Goal: Task Accomplishment & Management: Manage account settings

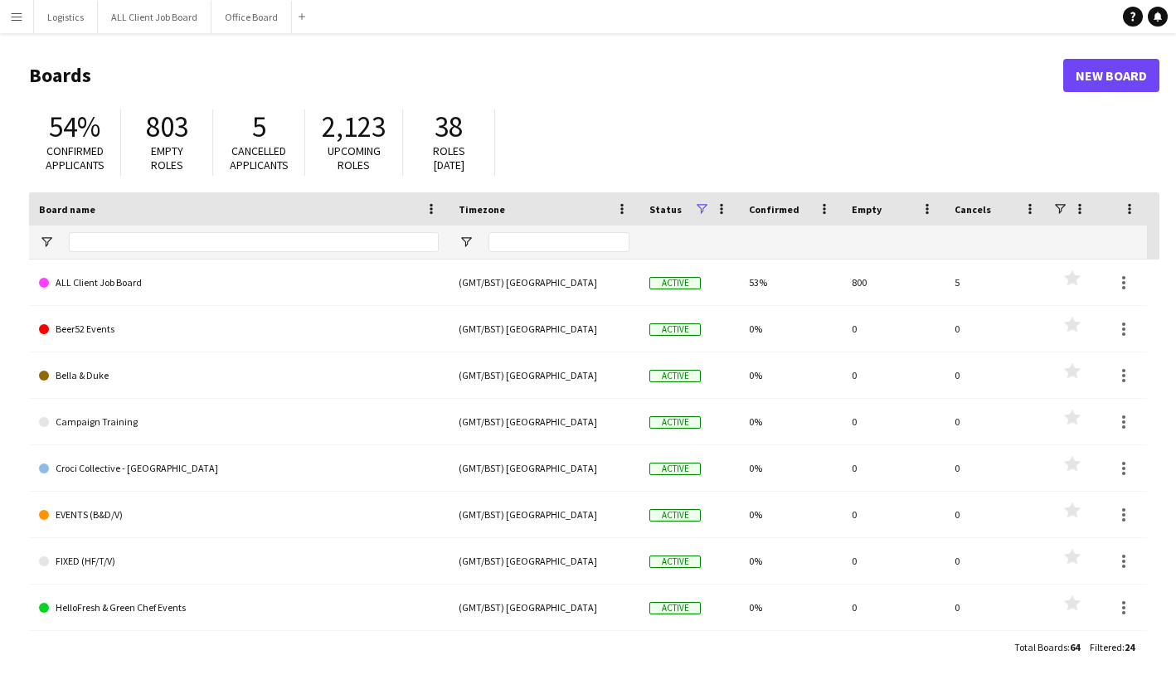
click at [22, 21] on app-icon "Menu" at bounding box center [16, 16] width 13 height 13
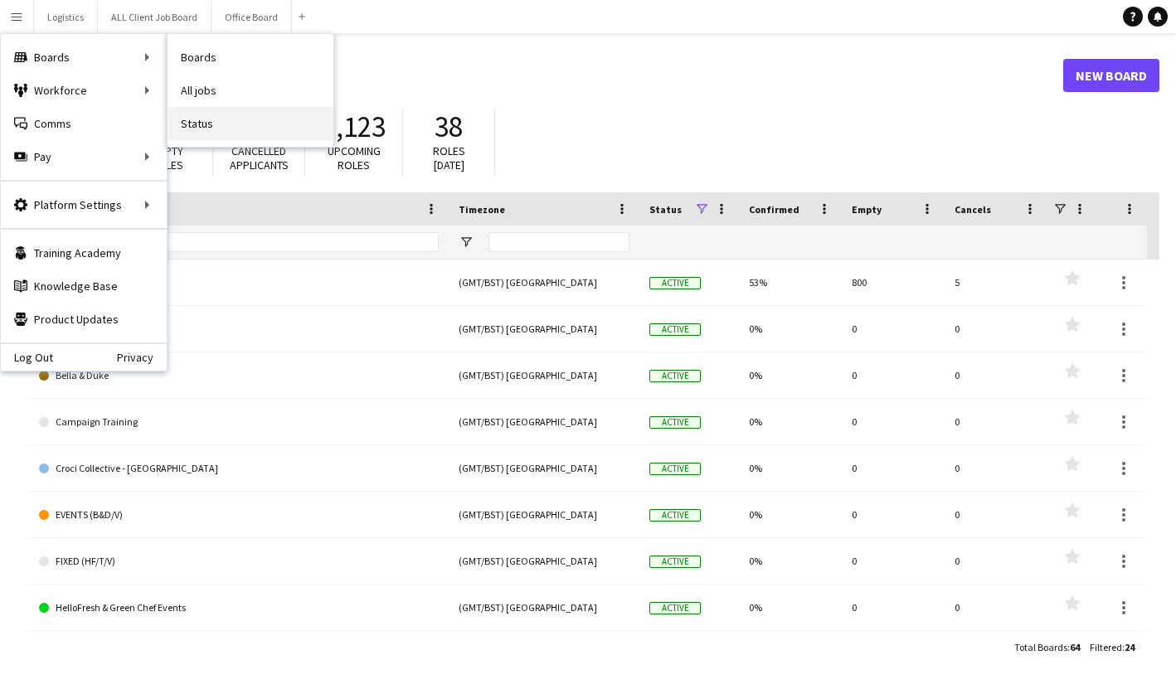
click at [235, 121] on link "Status" at bounding box center [250, 123] width 166 height 33
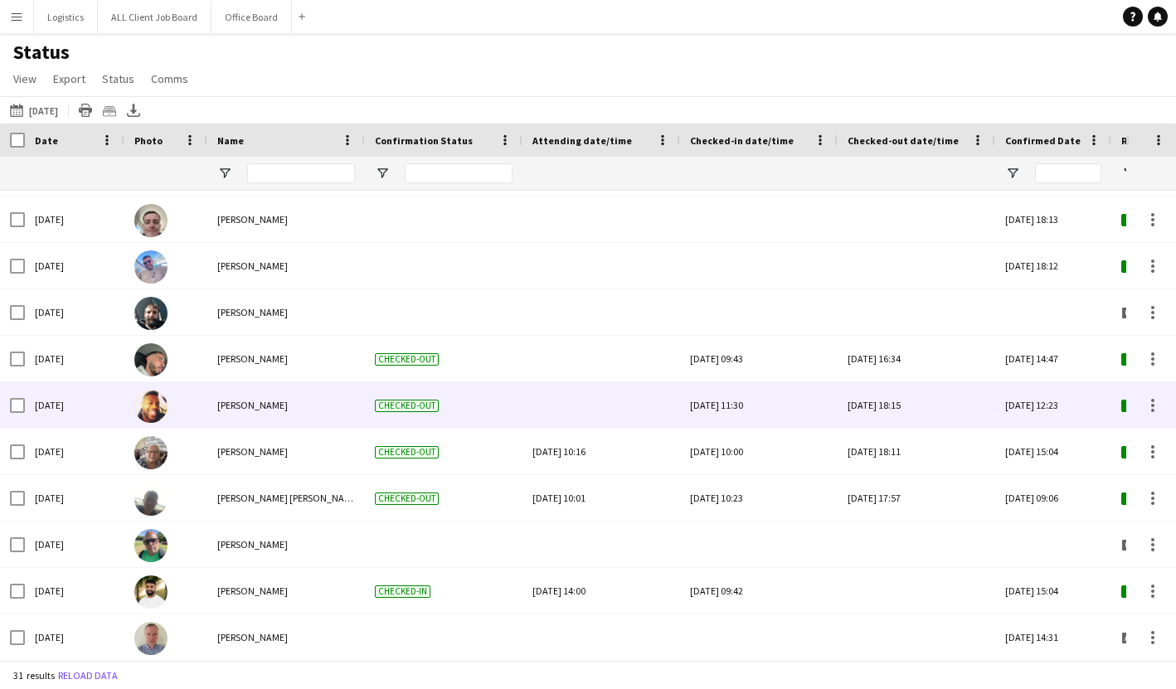
scroll to position [140, 0]
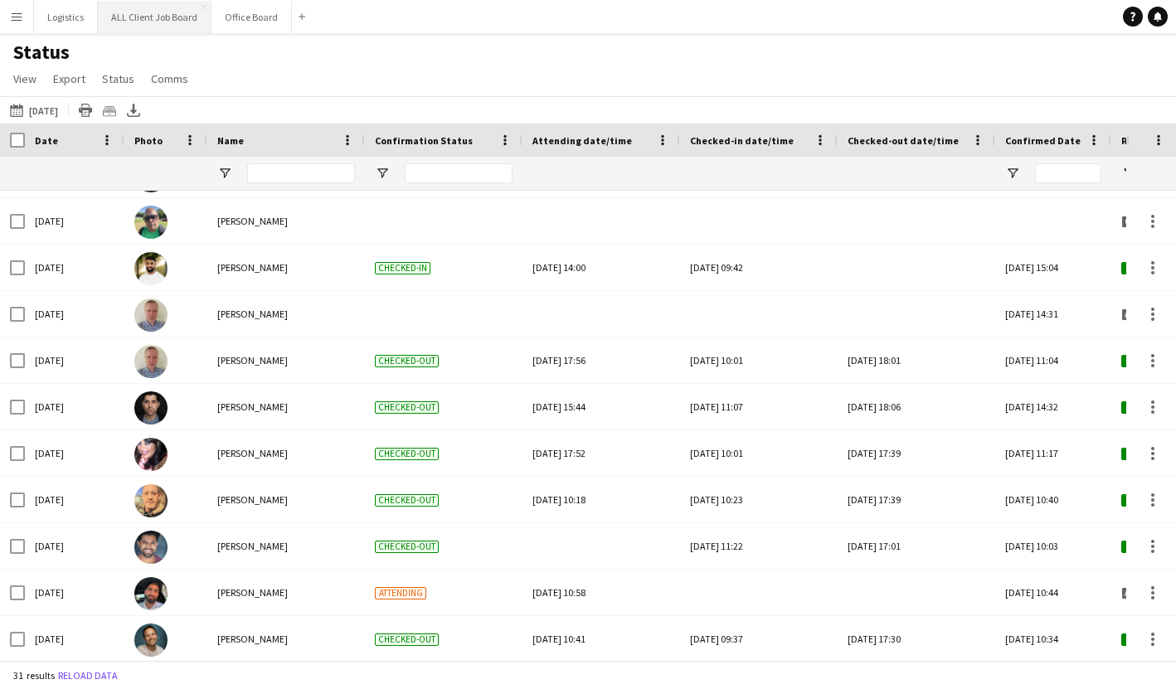
click at [155, 18] on button "ALL Client Job Board Close" at bounding box center [155, 17] width 114 height 32
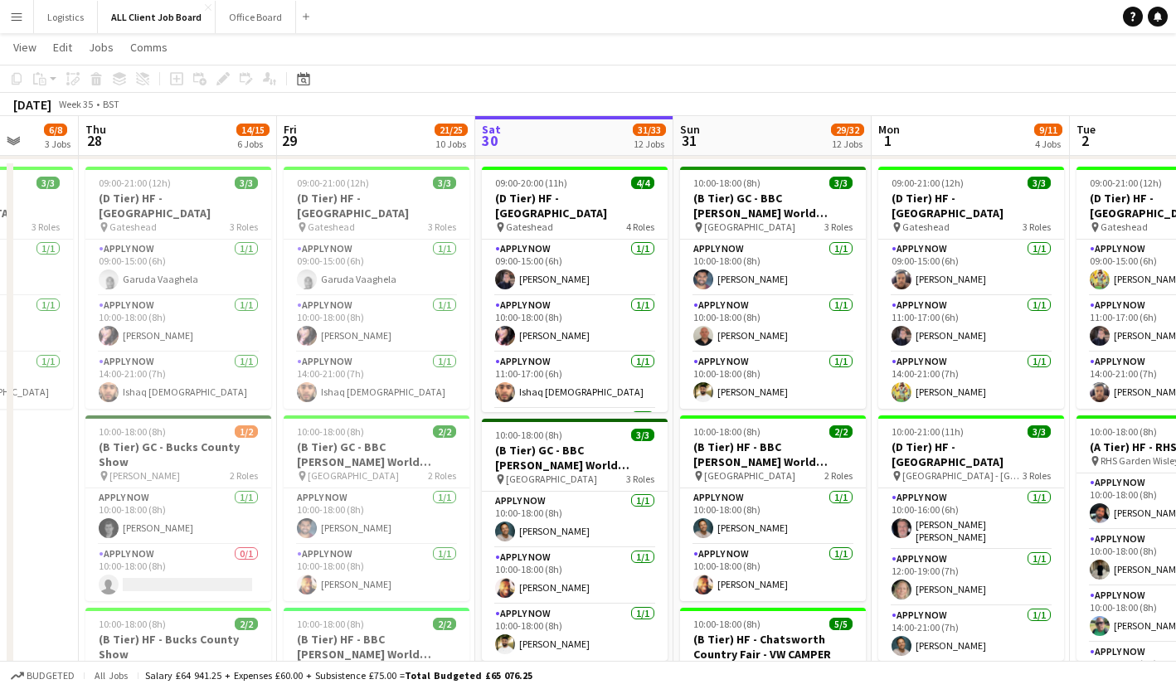
click at [23, 19] on button "Menu" at bounding box center [16, 16] width 33 height 33
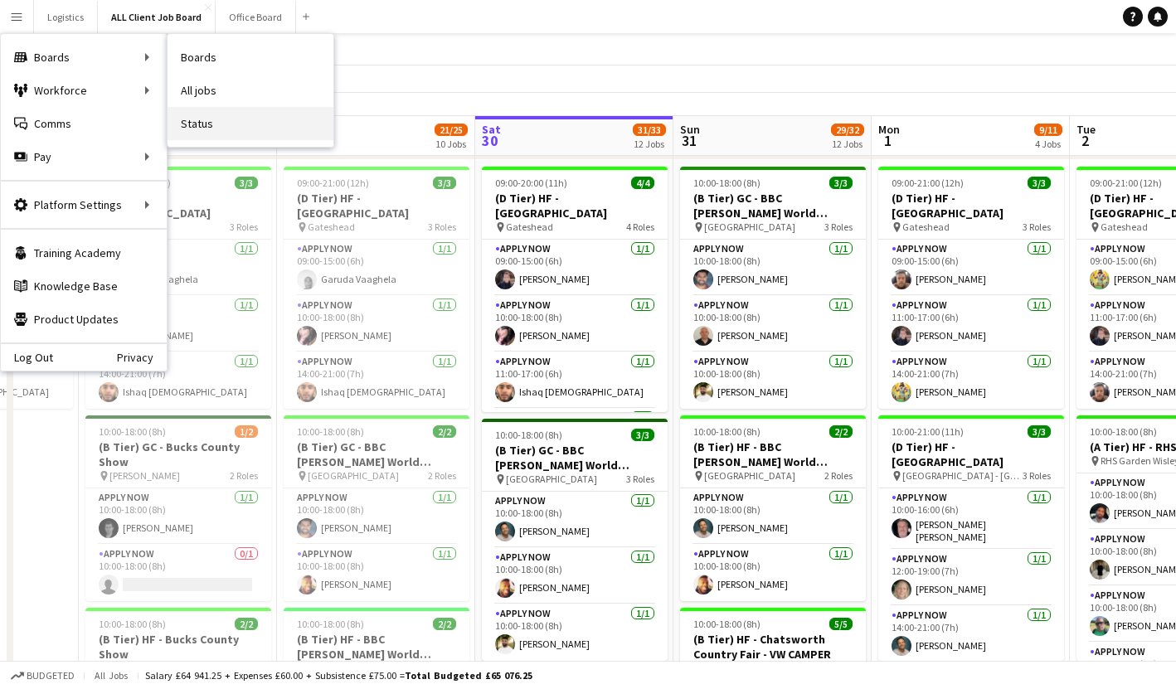
click at [197, 121] on link "Status" at bounding box center [250, 123] width 166 height 33
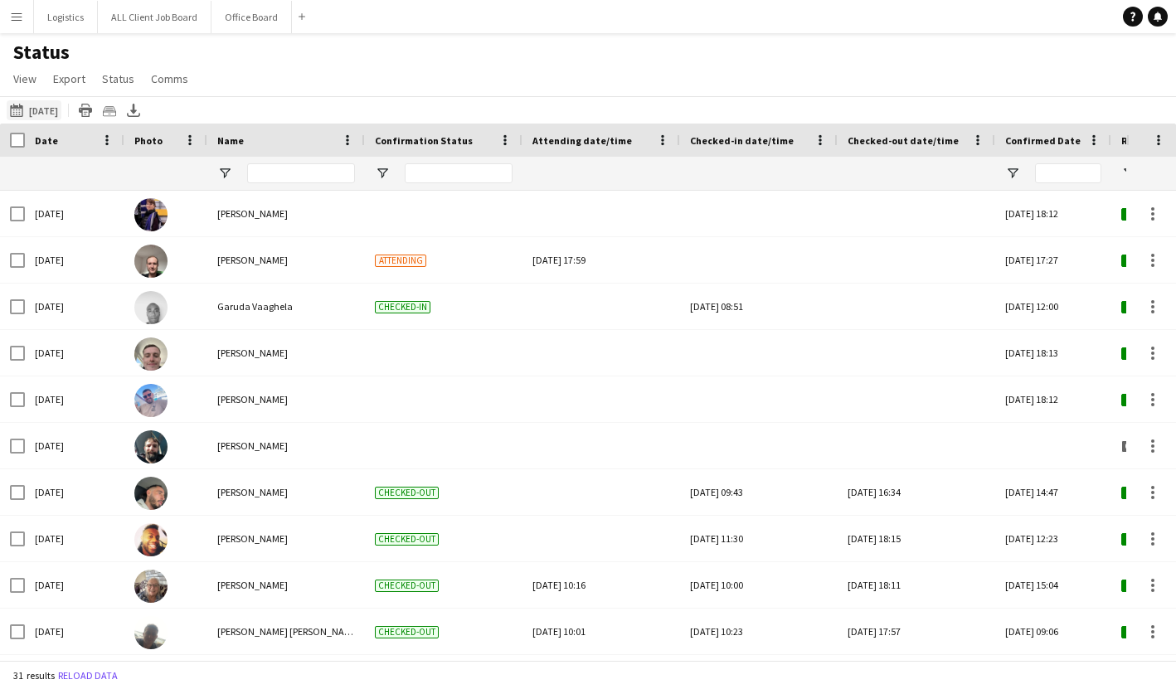
click at [61, 107] on button "[DATE] [DATE]" at bounding box center [34, 110] width 55 height 20
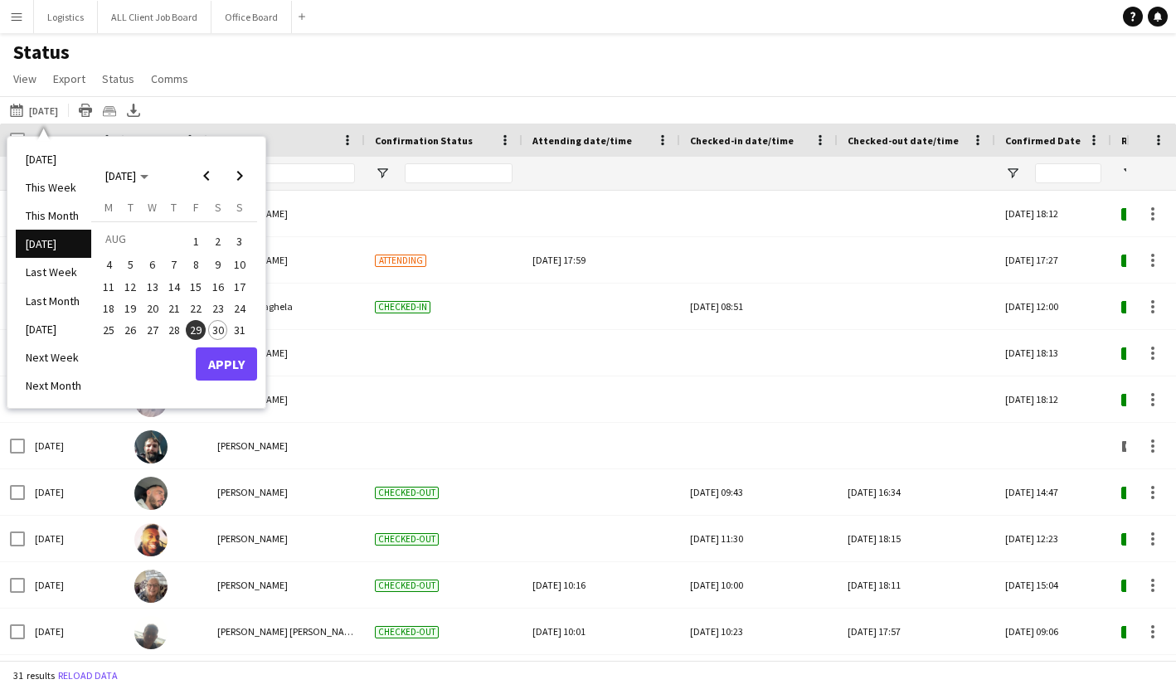
click at [220, 328] on span "30" at bounding box center [218, 330] width 20 height 20
click at [226, 365] on button "Apply" at bounding box center [226, 363] width 61 height 33
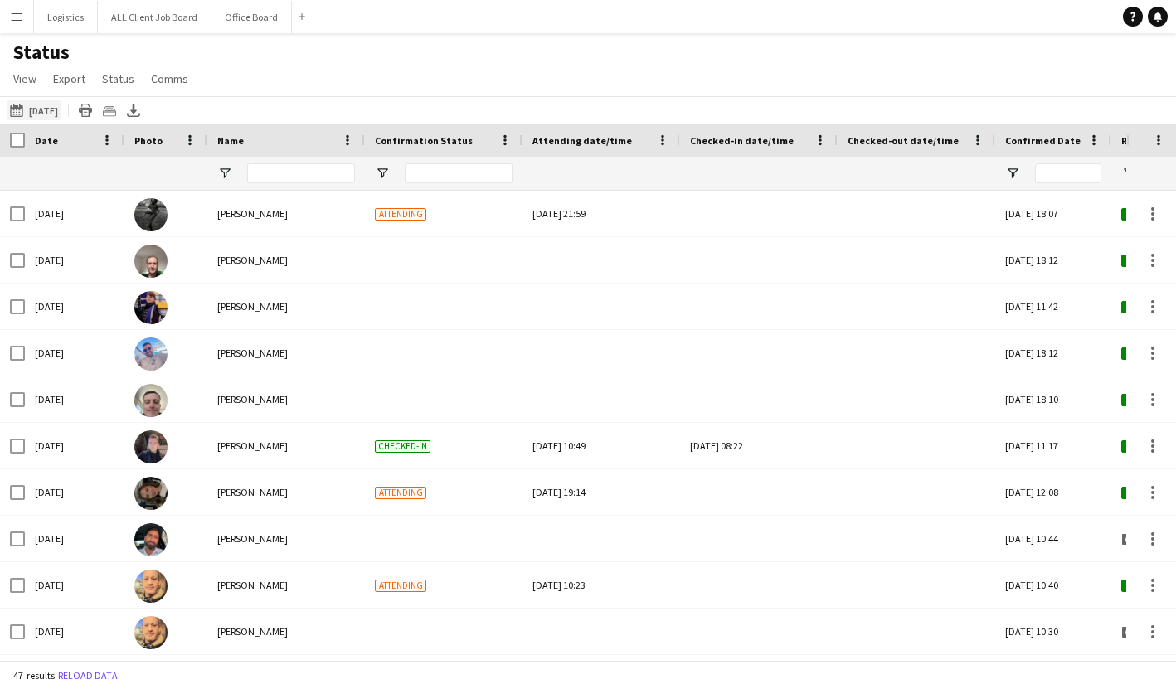
click at [46, 111] on button "[DATE] [DATE]" at bounding box center [34, 110] width 55 height 20
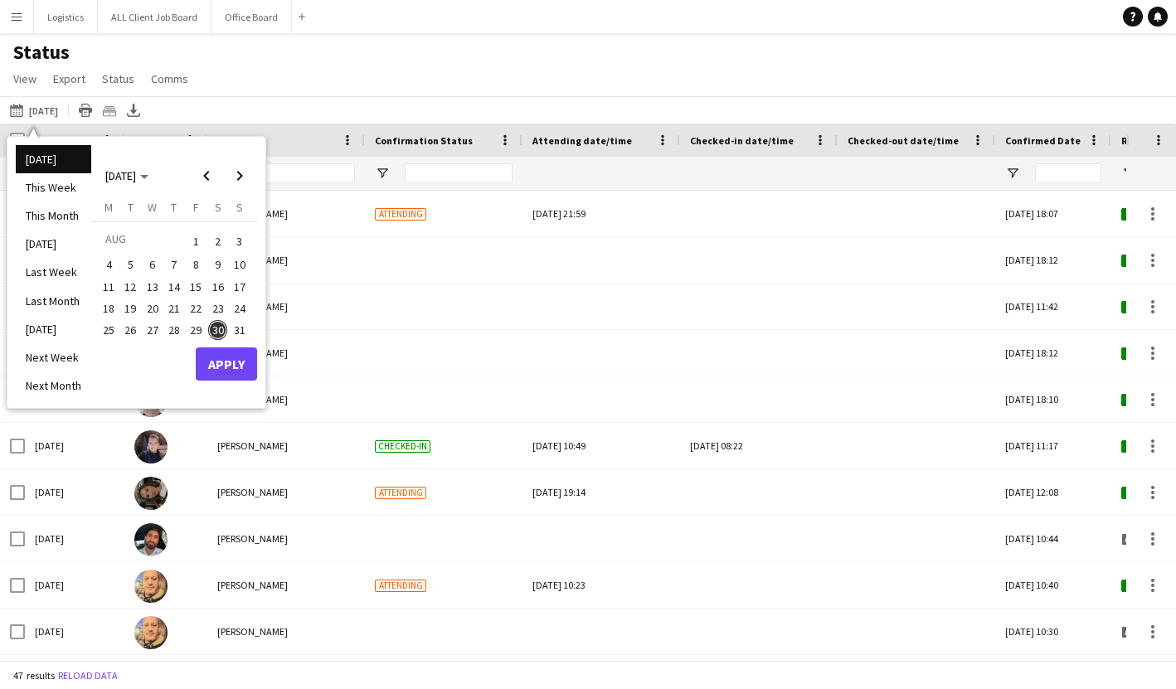
click at [194, 328] on span "29" at bounding box center [196, 330] width 20 height 20
click at [230, 361] on button "Apply" at bounding box center [226, 363] width 61 height 33
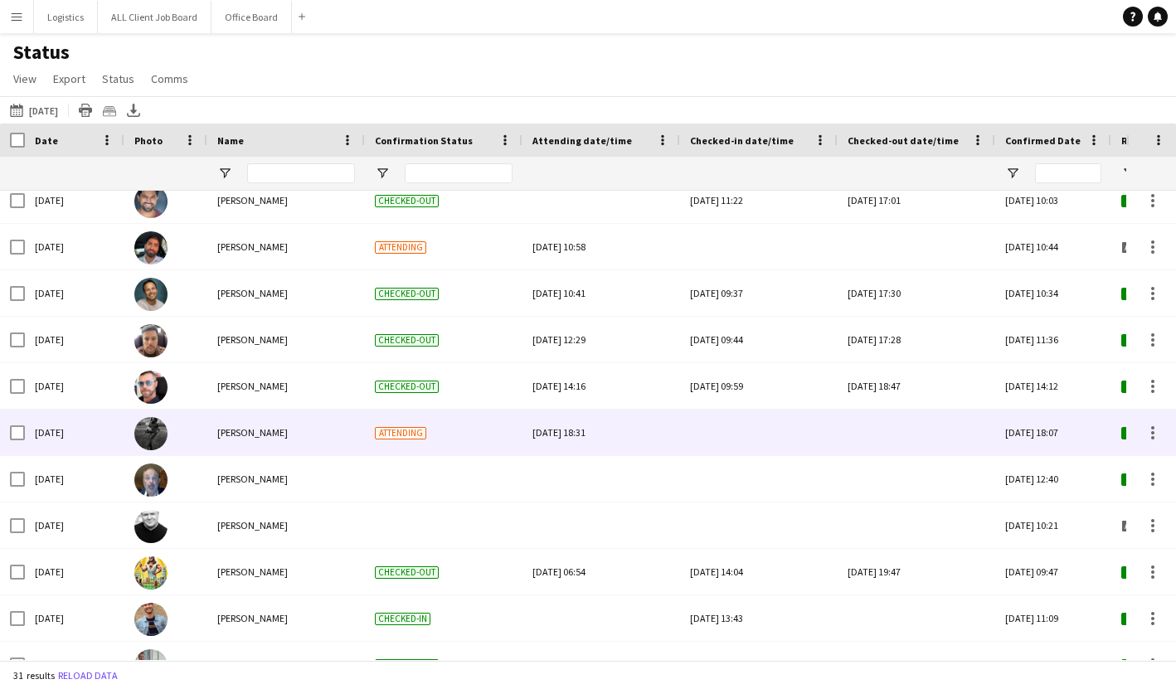
scroll to position [798, 0]
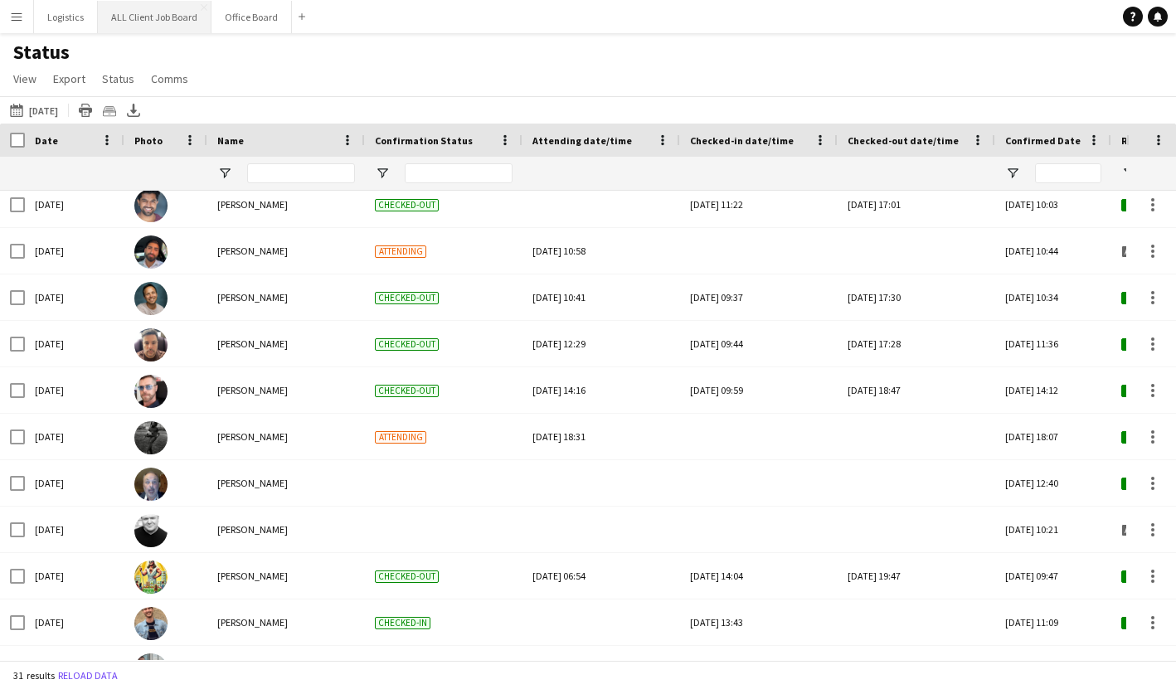
click at [166, 19] on button "ALL Client Job Board Close" at bounding box center [155, 17] width 114 height 32
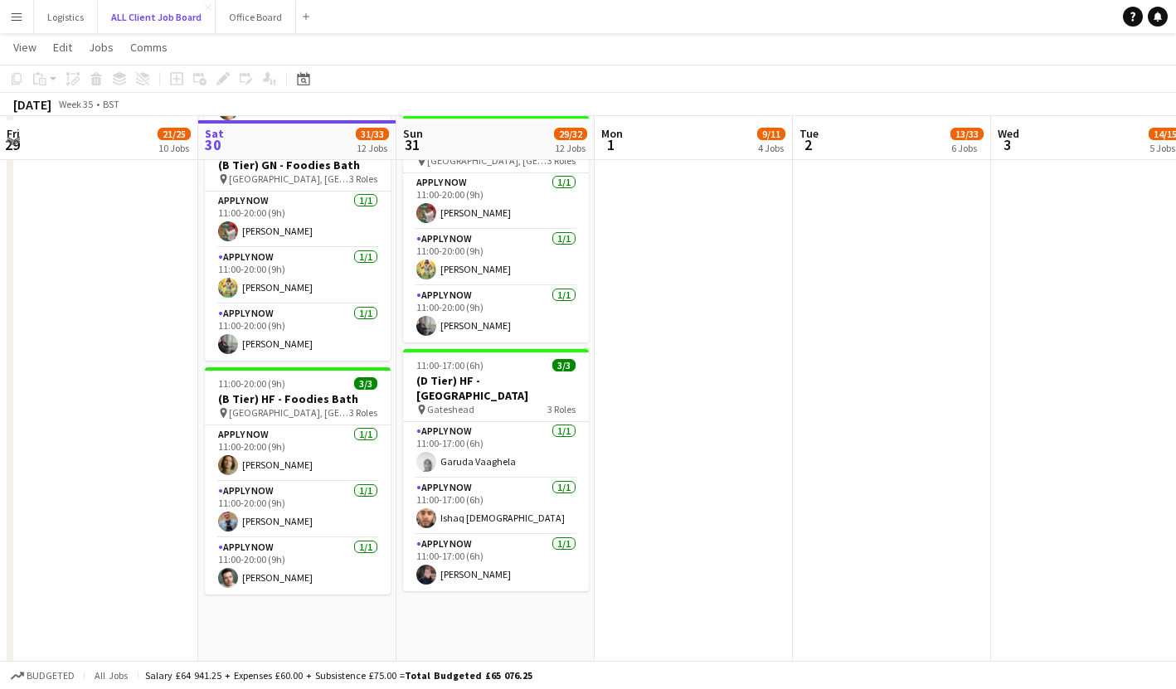
scroll to position [1648, 0]
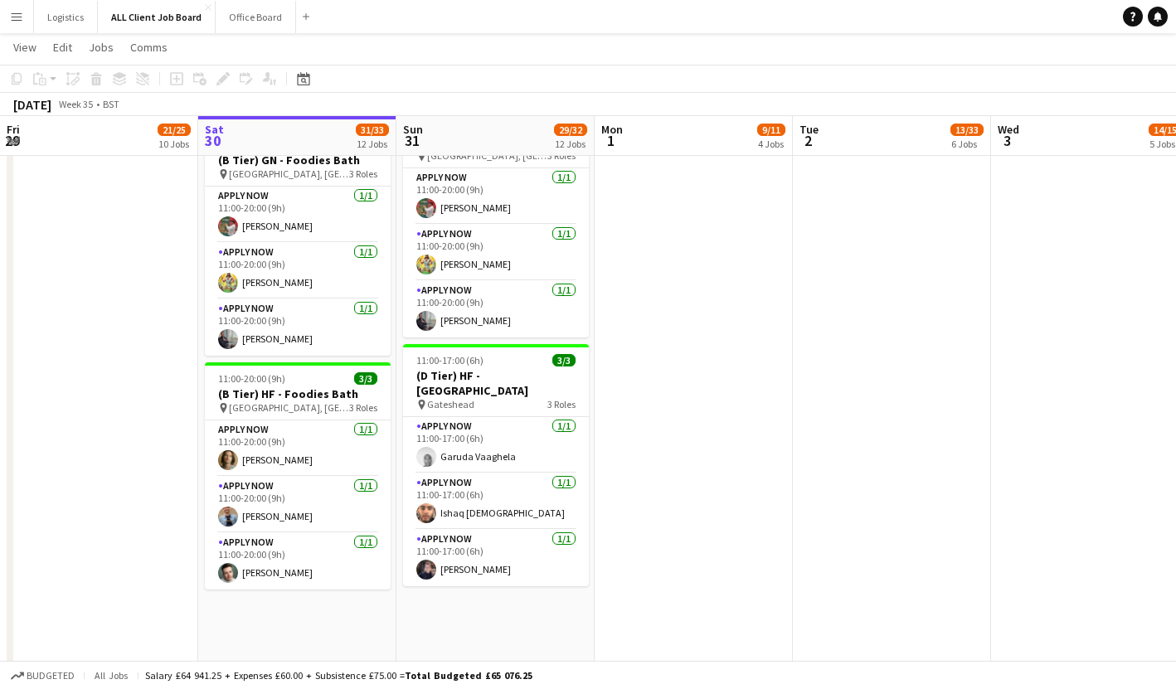
click at [12, 12] on app-icon "Menu" at bounding box center [16, 16] width 13 height 13
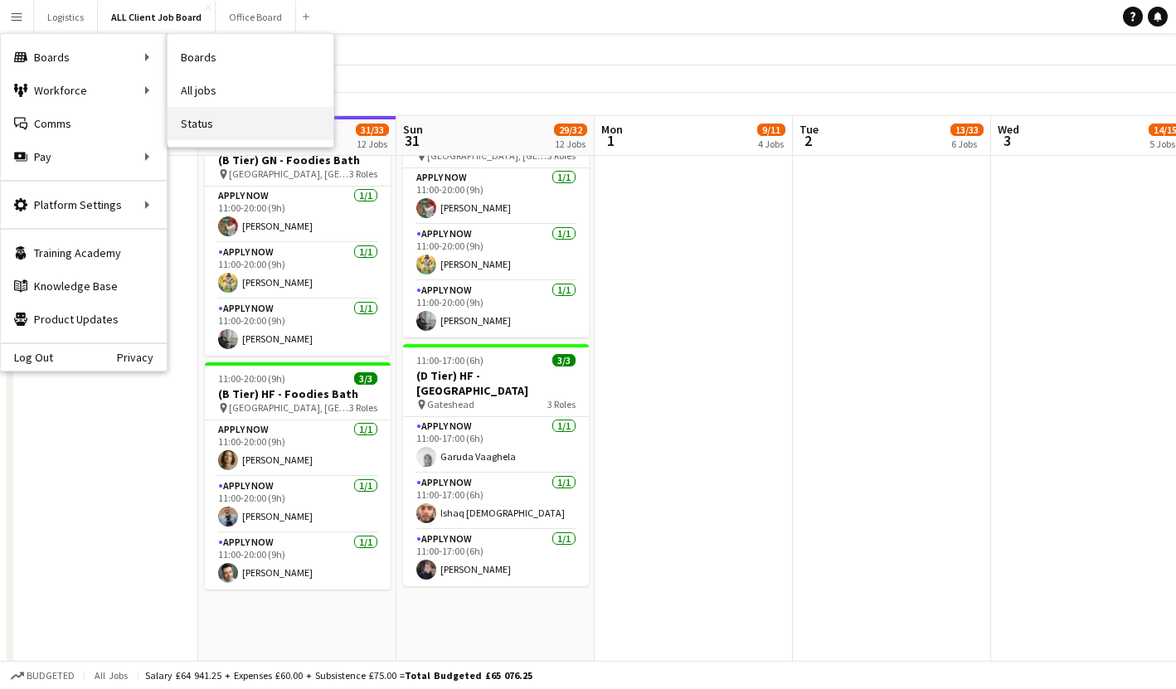
click at [198, 118] on link "Status" at bounding box center [250, 123] width 166 height 33
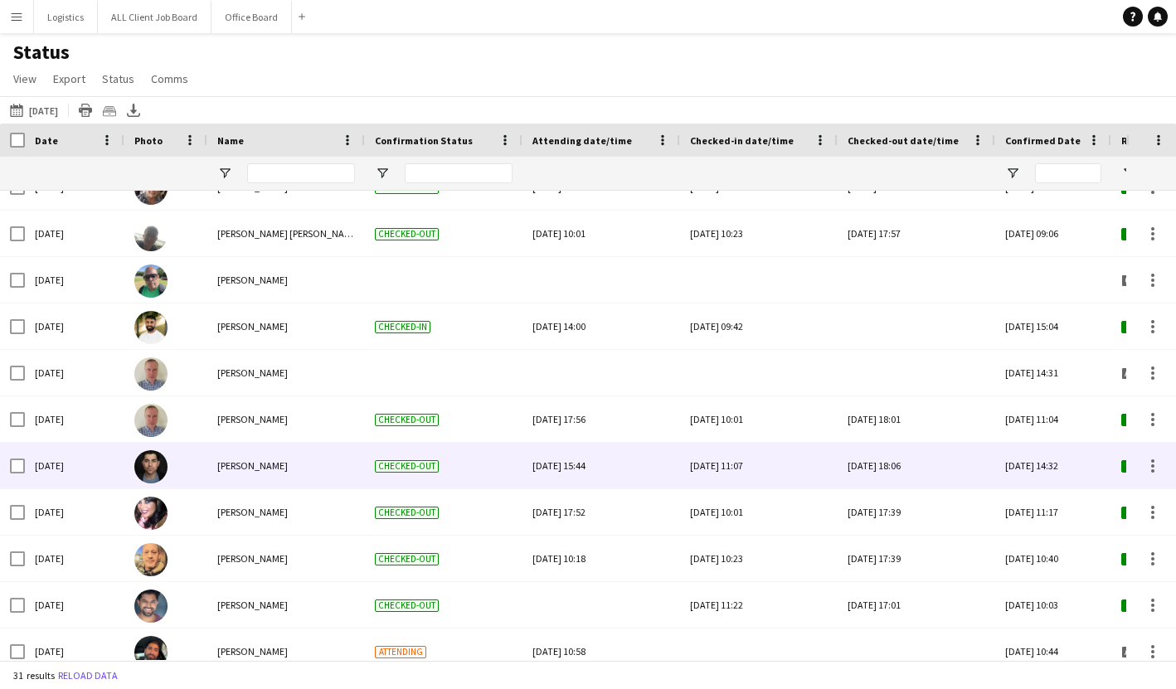
scroll to position [392, 0]
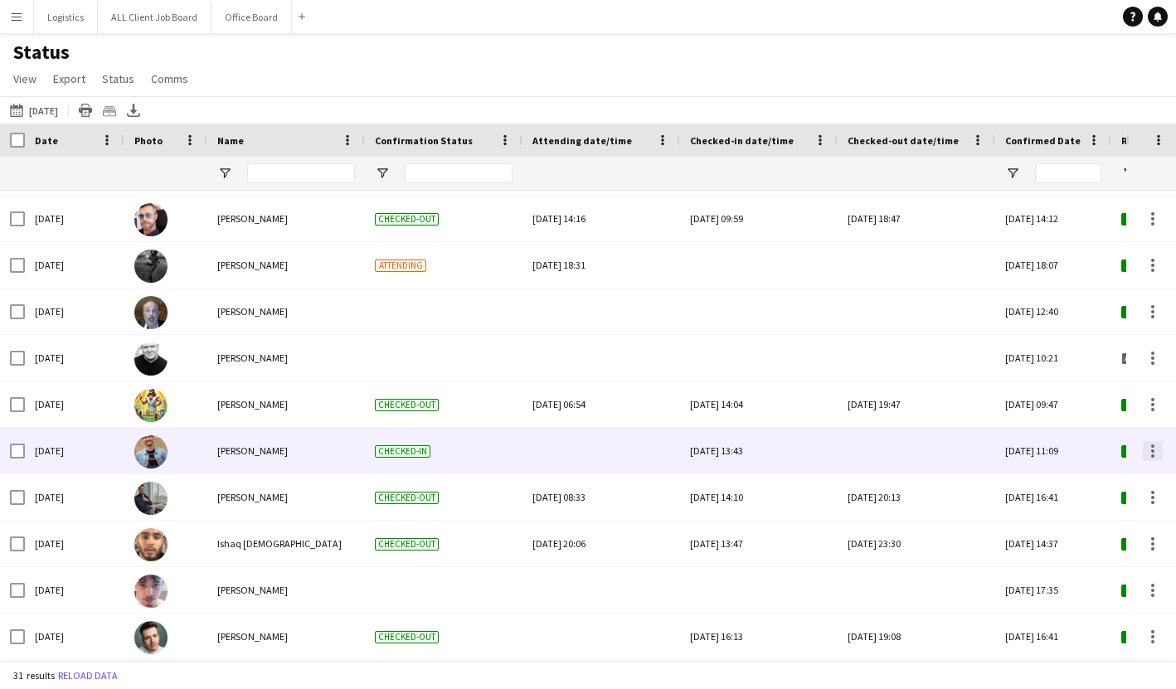
click at [1153, 454] on div at bounding box center [1152, 455] width 3 height 3
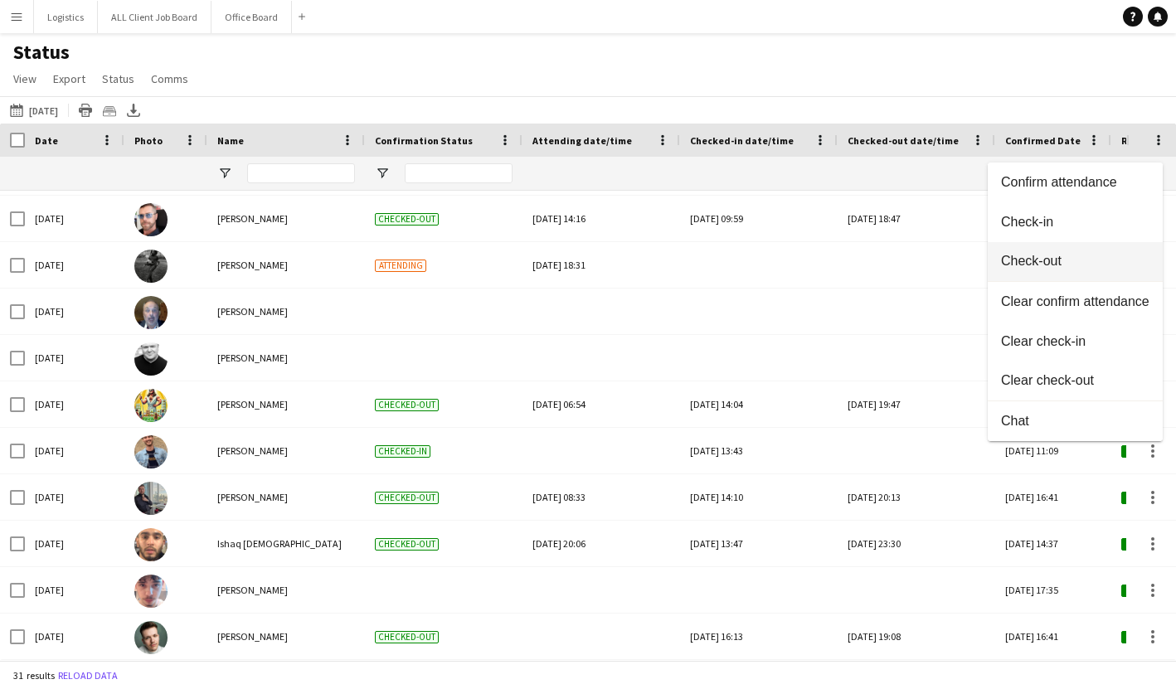
click at [1047, 268] on span "Check-out" at bounding box center [1075, 261] width 148 height 15
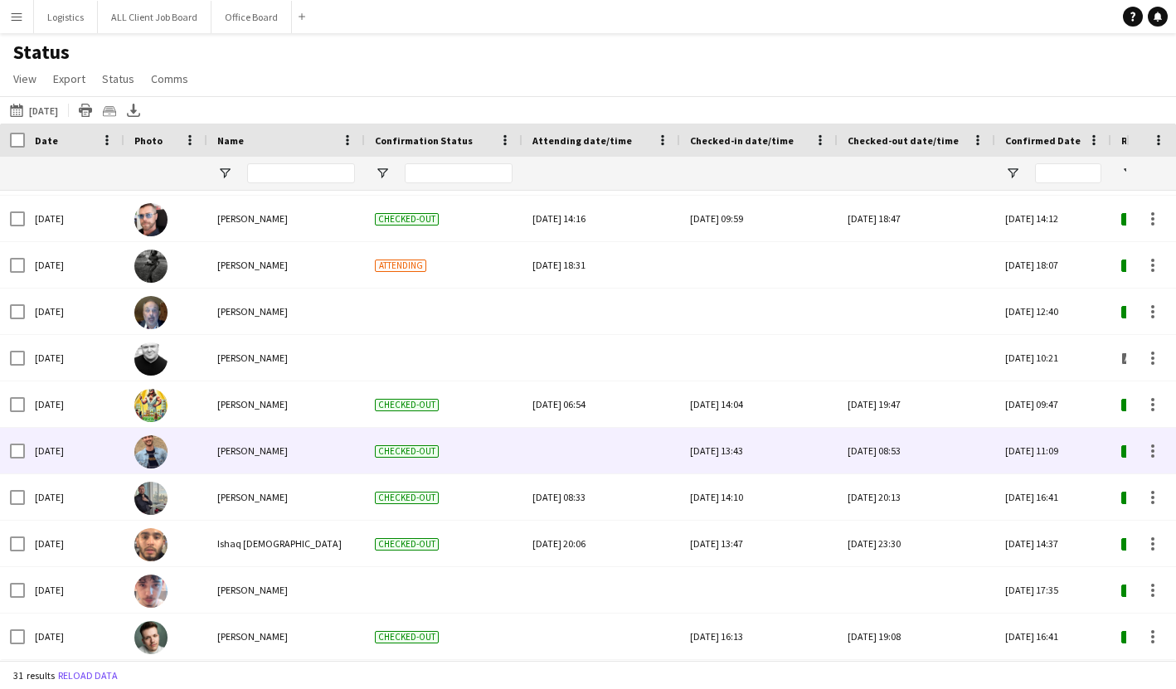
click at [920, 450] on div "[DATE] 08:53" at bounding box center [916, 451] width 138 height 46
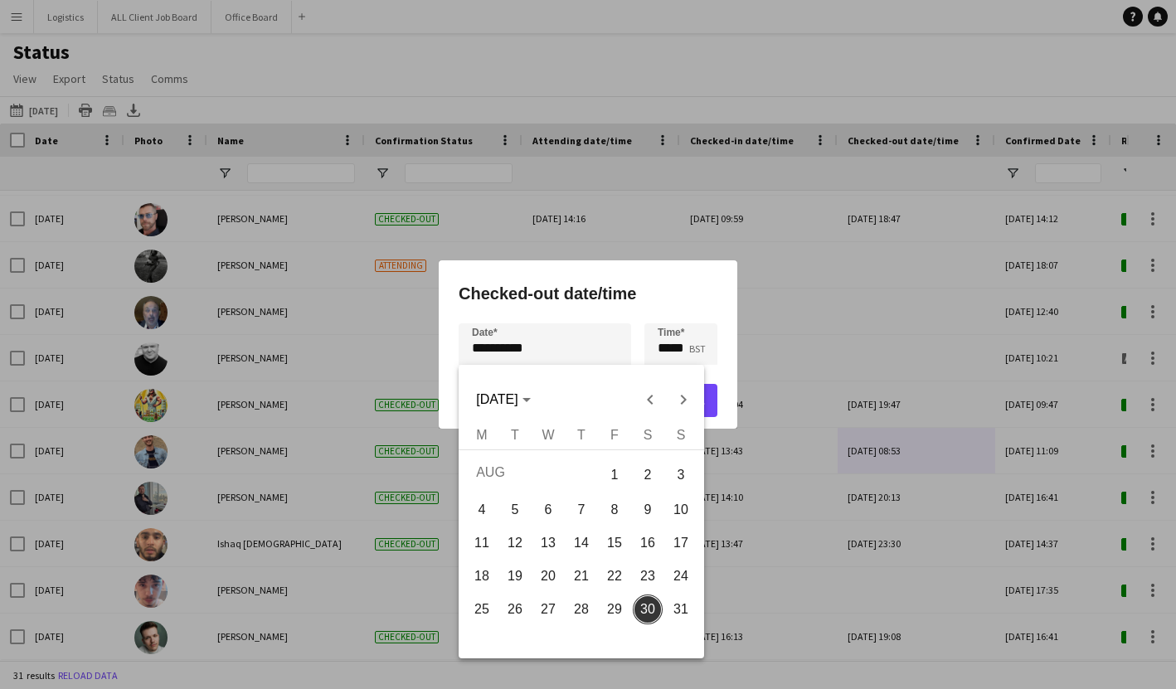
click at [486, 349] on div "**********" at bounding box center [588, 344] width 1176 height 689
click at [615, 619] on span "29" at bounding box center [614, 609] width 30 height 30
type input "**********"
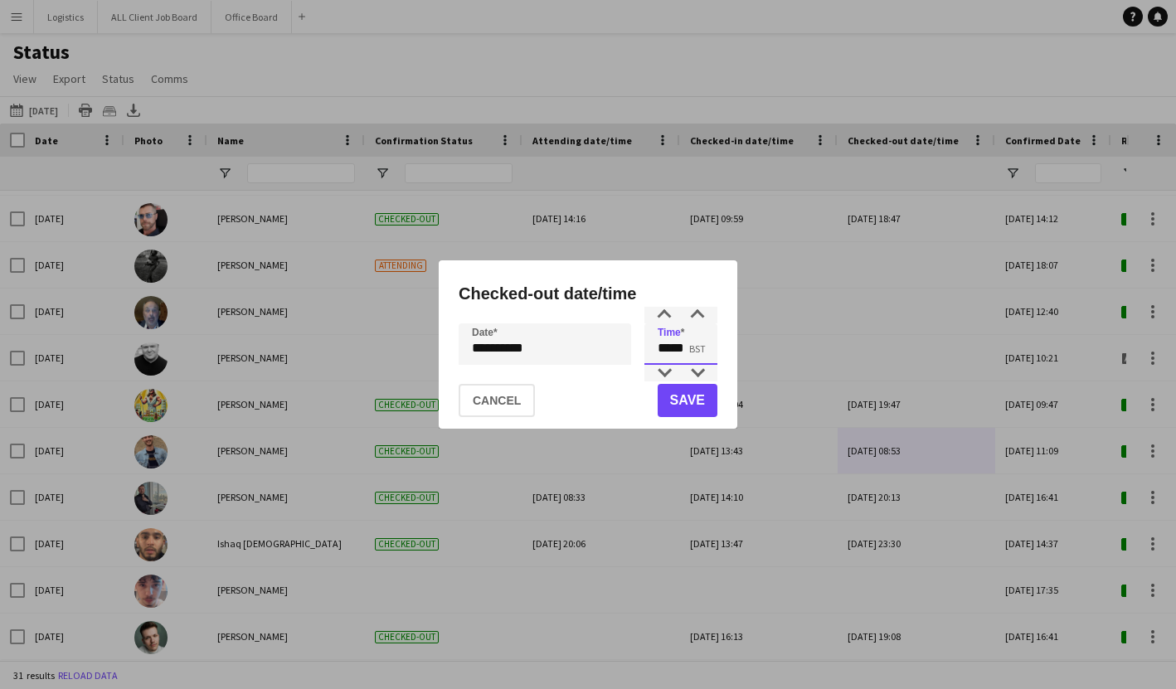
click at [674, 351] on input "*****" at bounding box center [680, 343] width 73 height 41
click at [667, 319] on div at bounding box center [664, 315] width 33 height 17
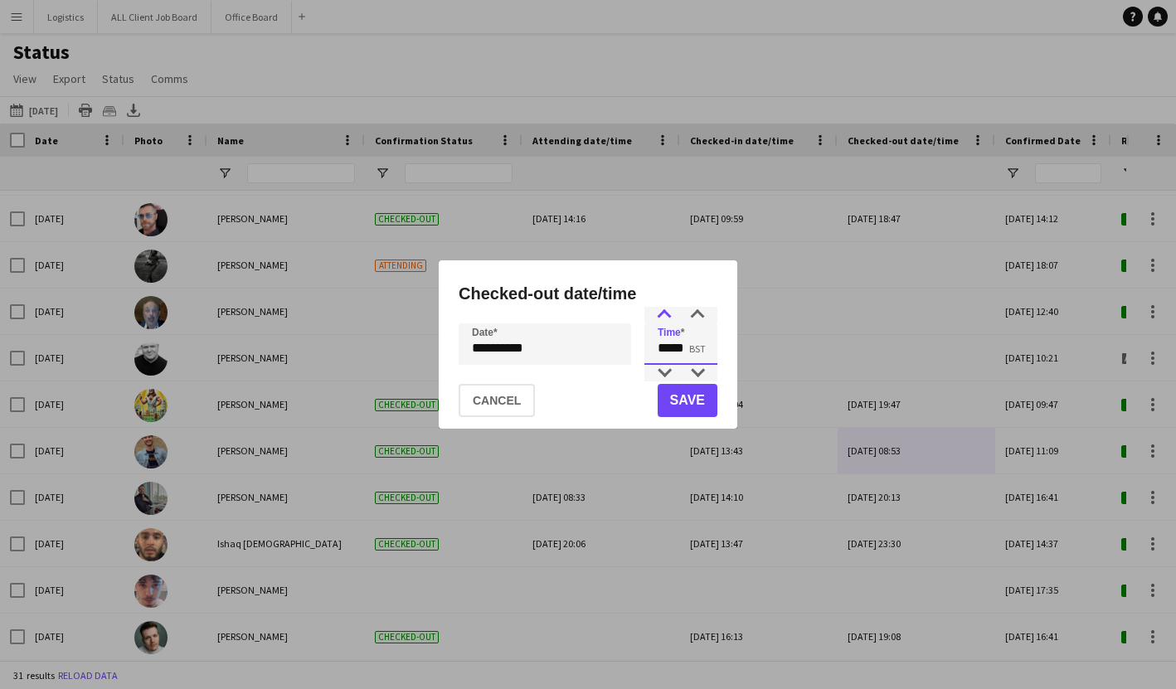
click at [667, 319] on div at bounding box center [664, 315] width 33 height 17
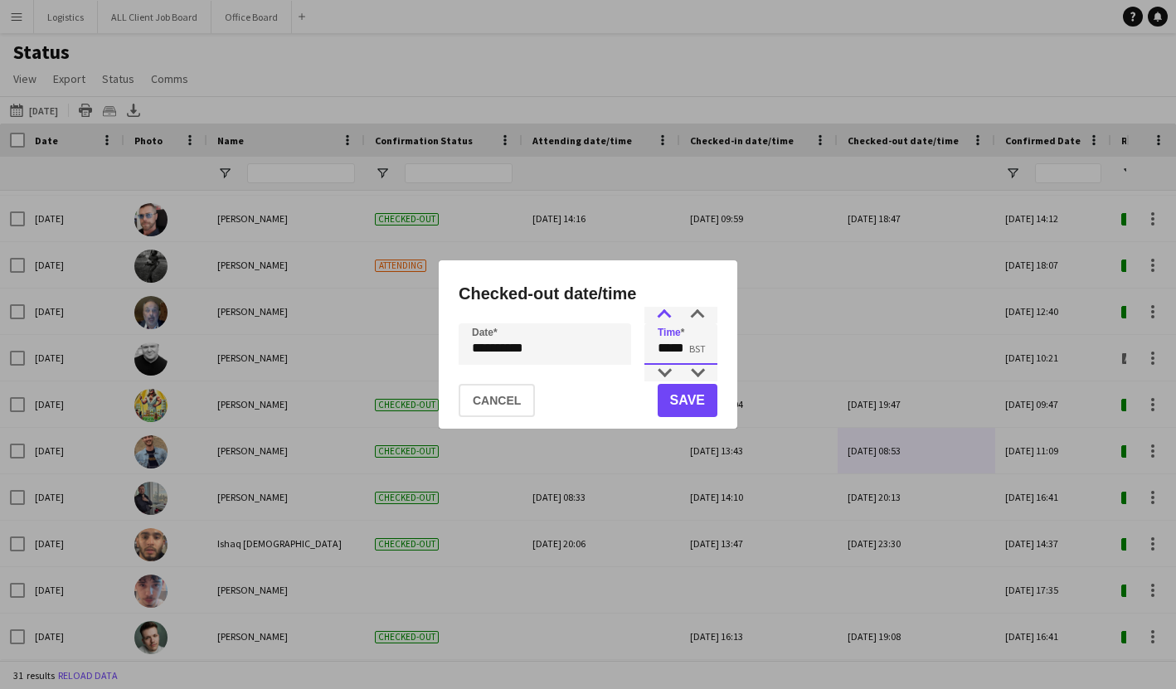
click at [667, 319] on div at bounding box center [664, 315] width 33 height 17
type input "*****"
click at [692, 404] on button "Save" at bounding box center [688, 400] width 60 height 33
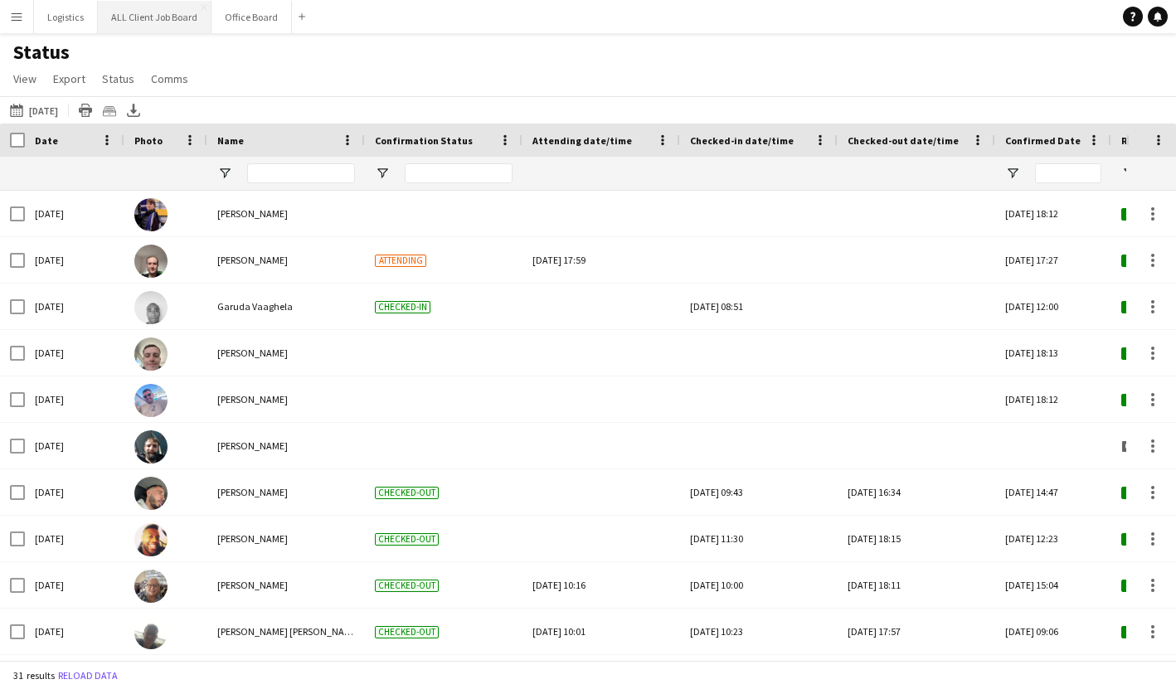
click at [152, 22] on button "ALL Client Job Board Close" at bounding box center [155, 17] width 114 height 32
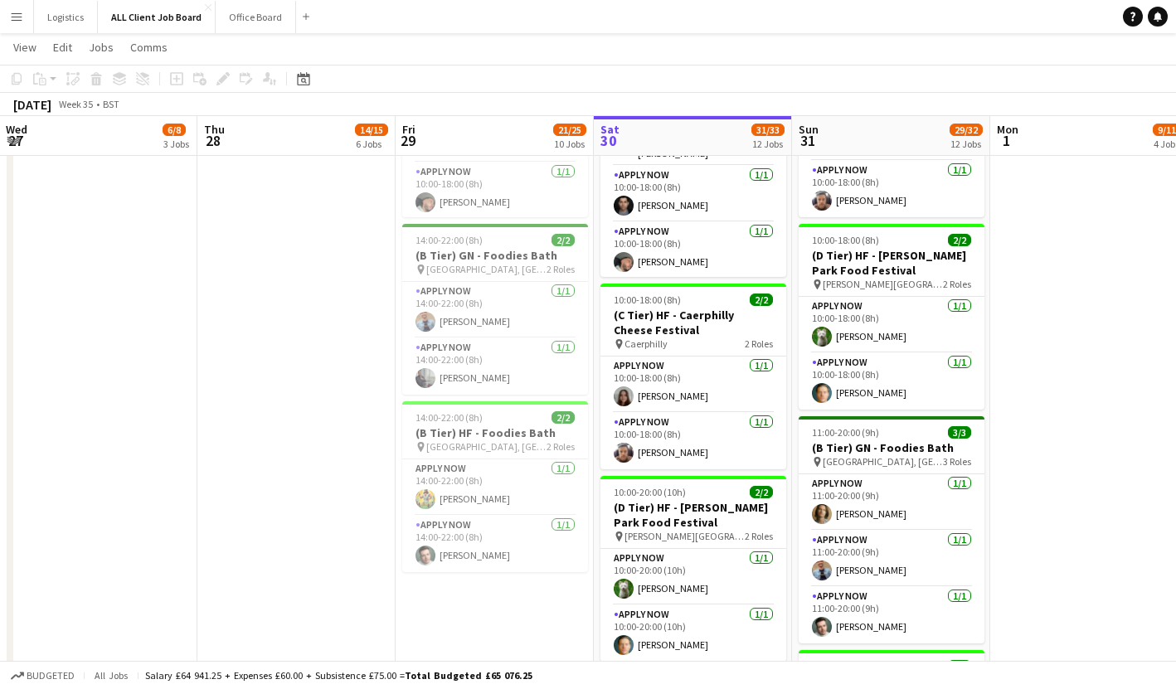
click at [14, 15] on app-icon "Menu" at bounding box center [16, 16] width 13 height 13
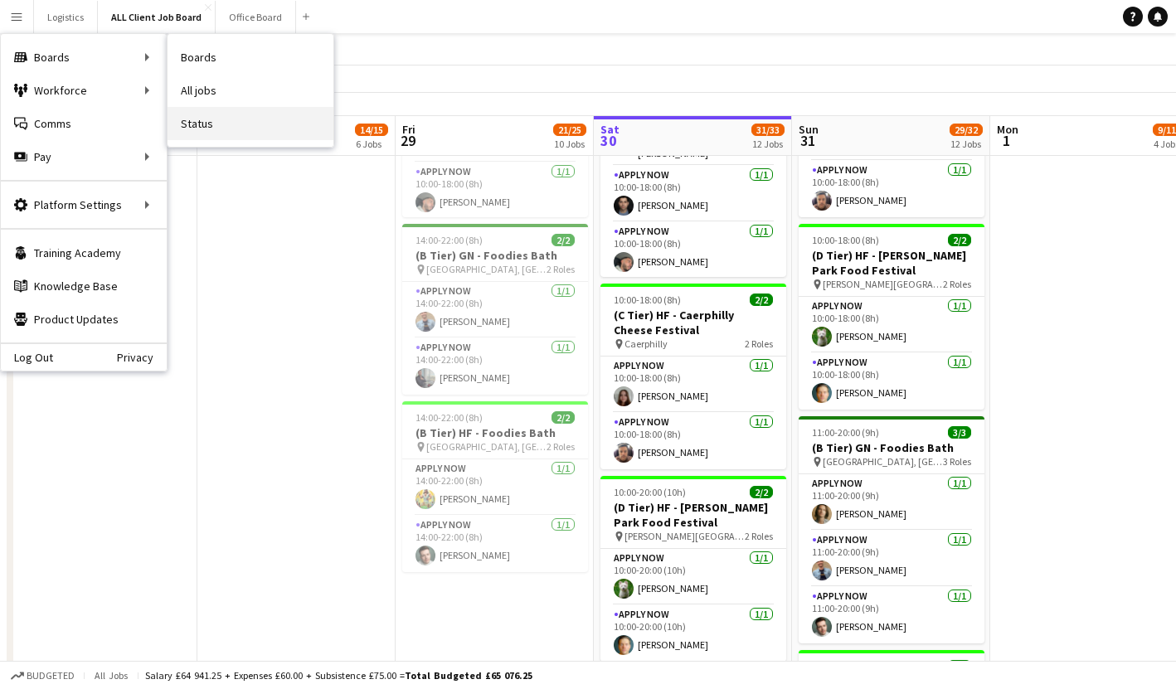
click at [205, 119] on link "Status" at bounding box center [250, 123] width 166 height 33
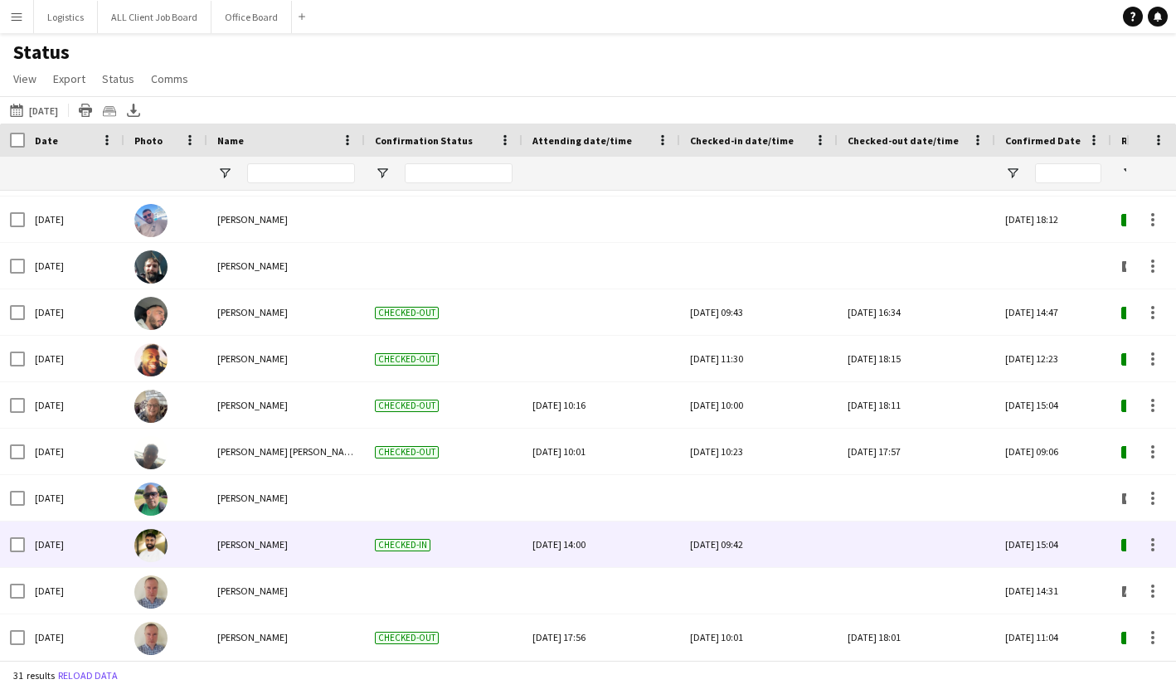
scroll to position [260, 0]
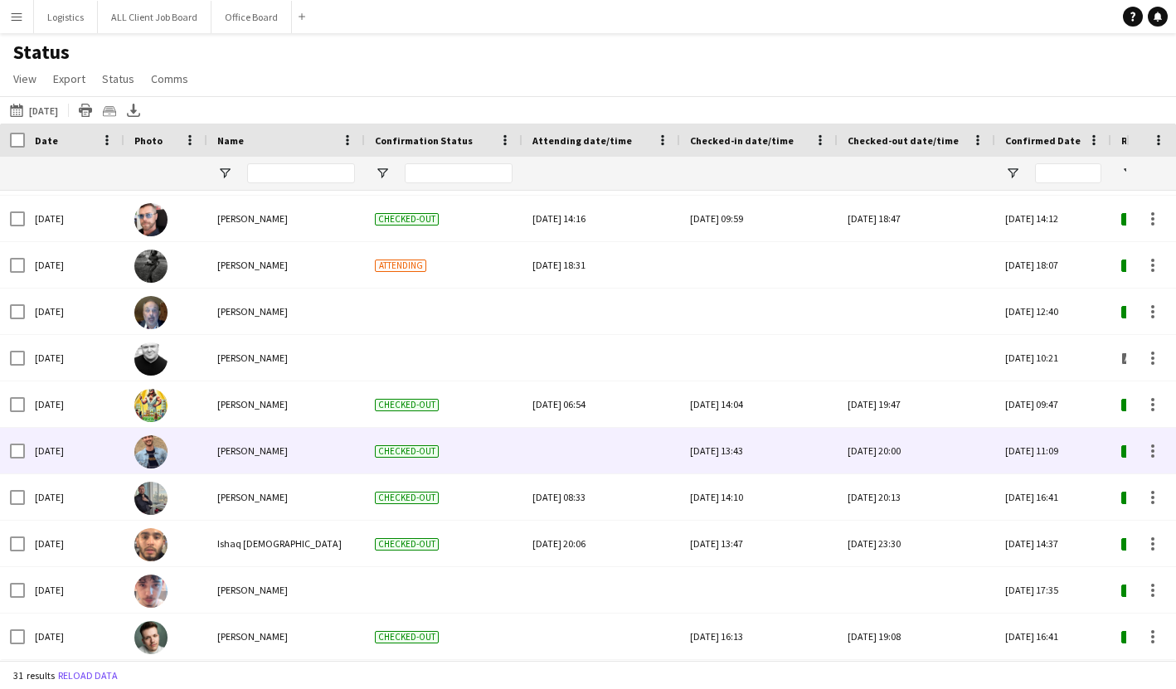
click at [891, 450] on div "[DATE] 20:00" at bounding box center [916, 451] width 138 height 46
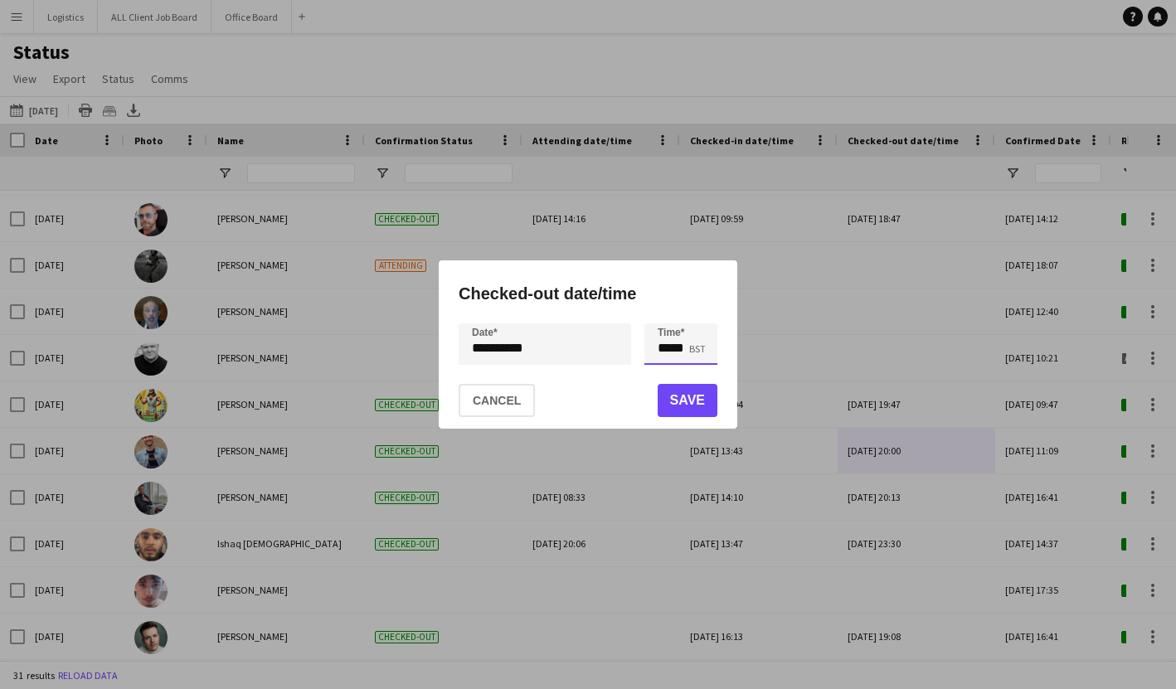
click at [669, 350] on input "*****" at bounding box center [680, 343] width 73 height 41
click at [667, 373] on div at bounding box center [664, 373] width 33 height 17
click at [667, 320] on div at bounding box center [664, 315] width 33 height 17
click at [667, 318] on div at bounding box center [664, 315] width 33 height 17
type input "*****"
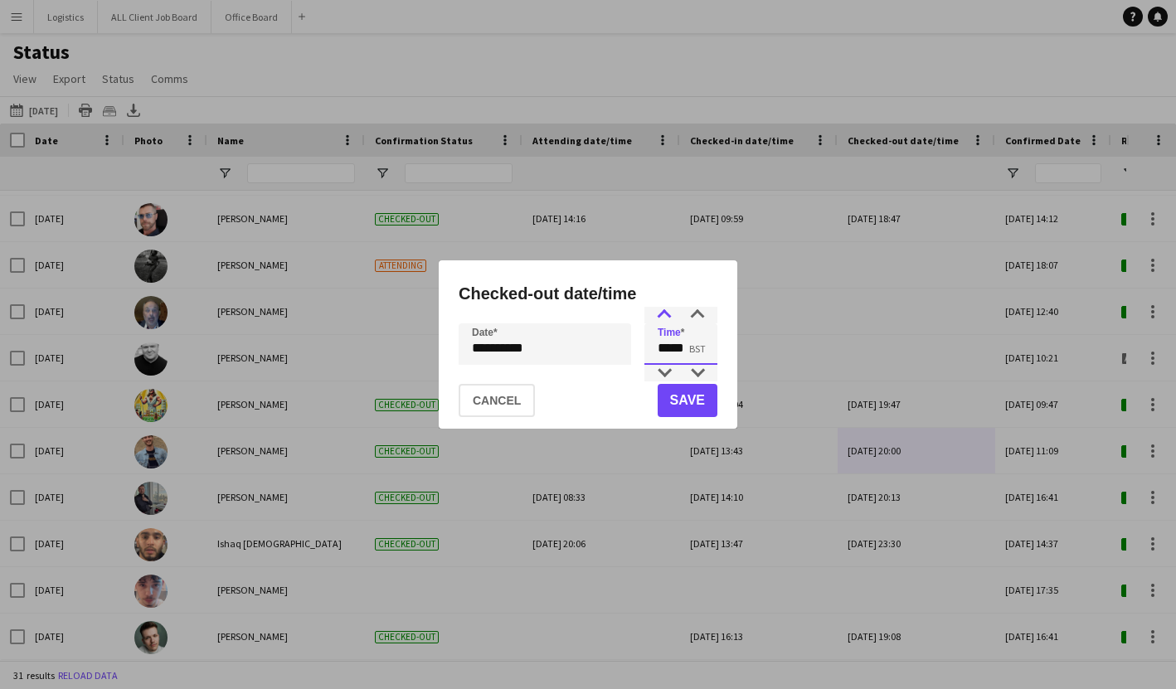
click at [667, 318] on div at bounding box center [664, 315] width 33 height 17
click at [677, 400] on button "Save" at bounding box center [688, 400] width 60 height 33
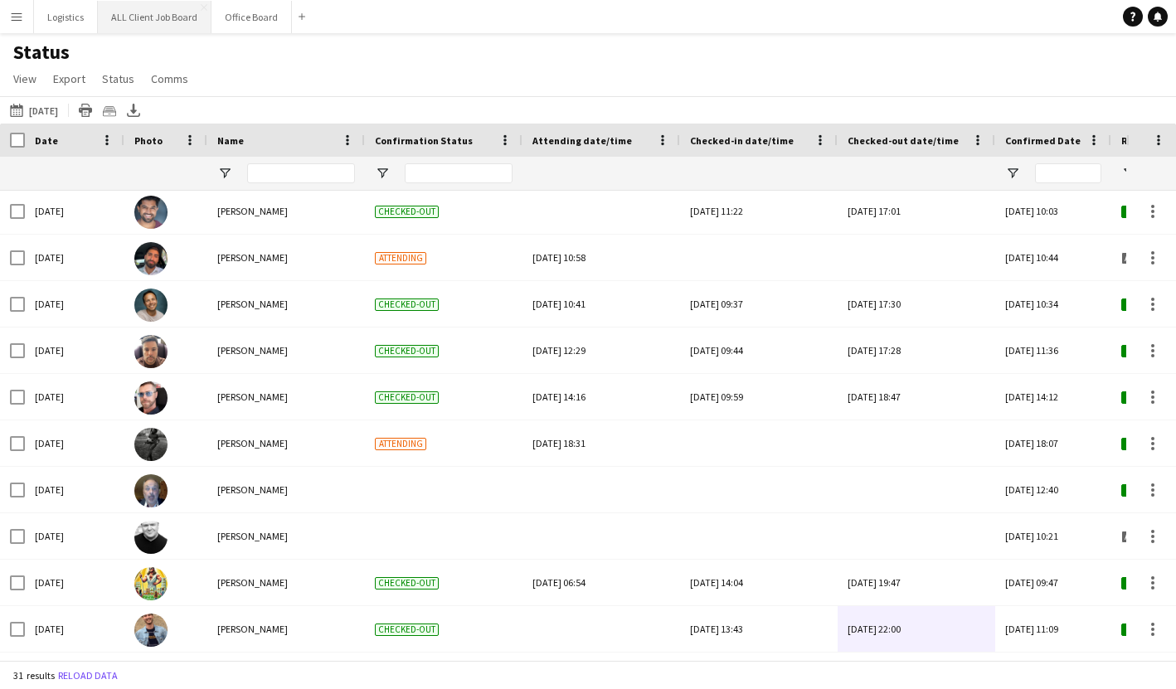
click at [182, 20] on button "ALL Client Job Board Close" at bounding box center [155, 17] width 114 height 32
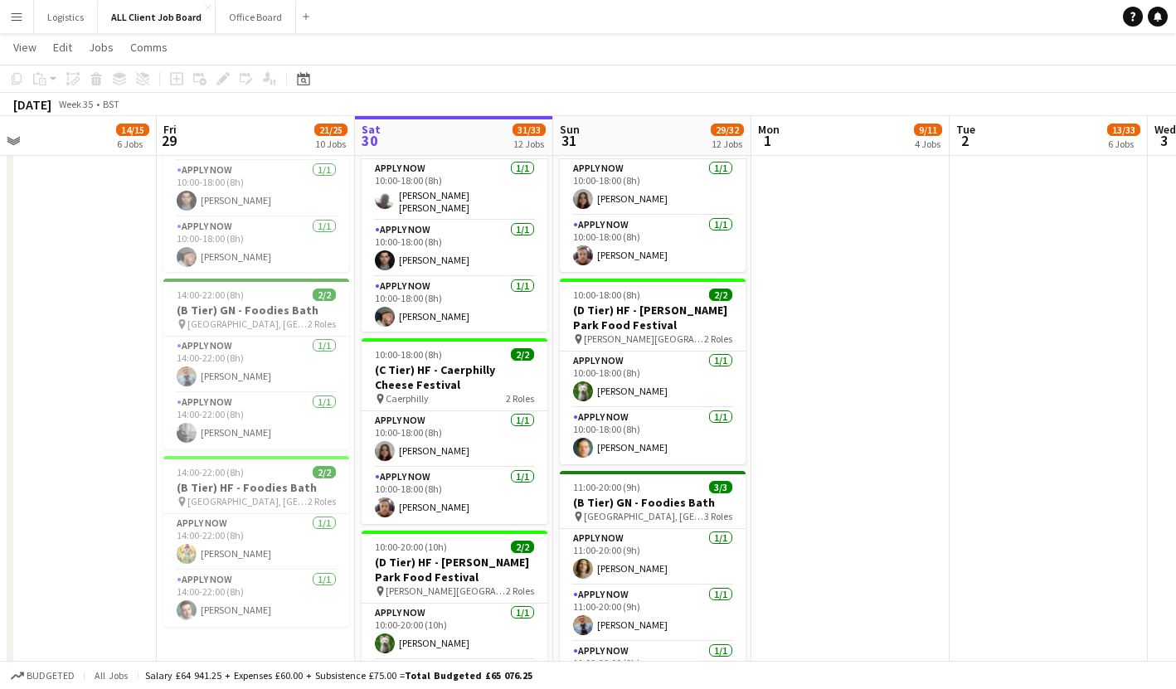
click at [18, 14] on app-icon "Menu" at bounding box center [16, 16] width 13 height 13
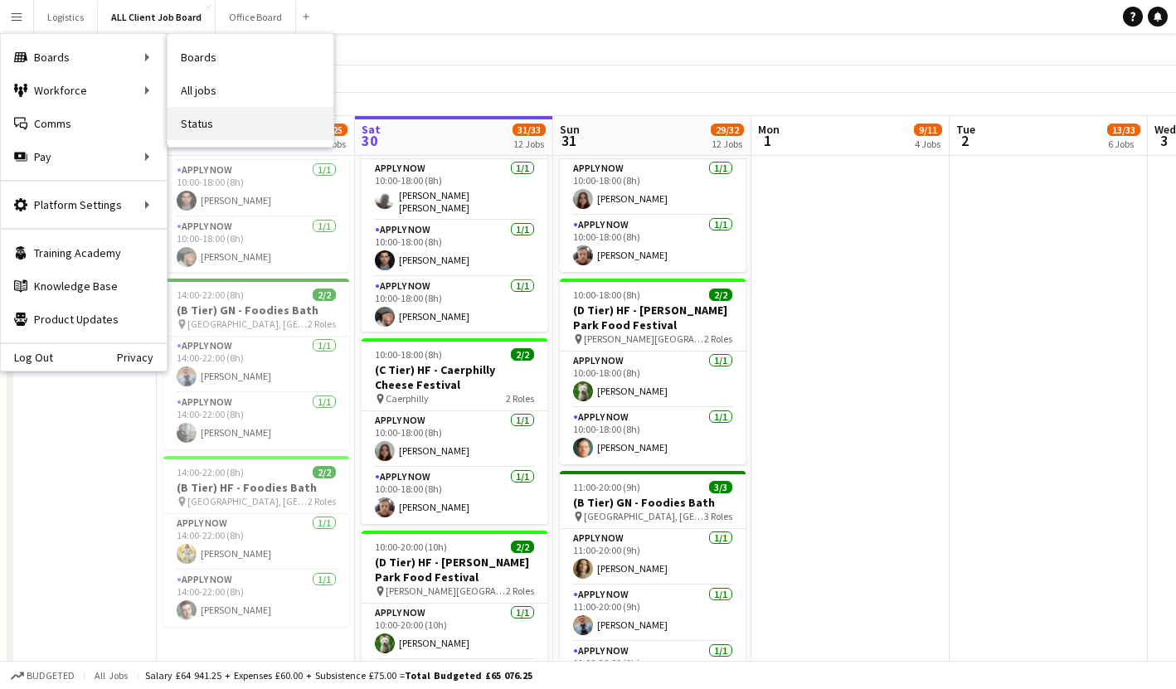
click at [196, 131] on link "Status" at bounding box center [250, 123] width 166 height 33
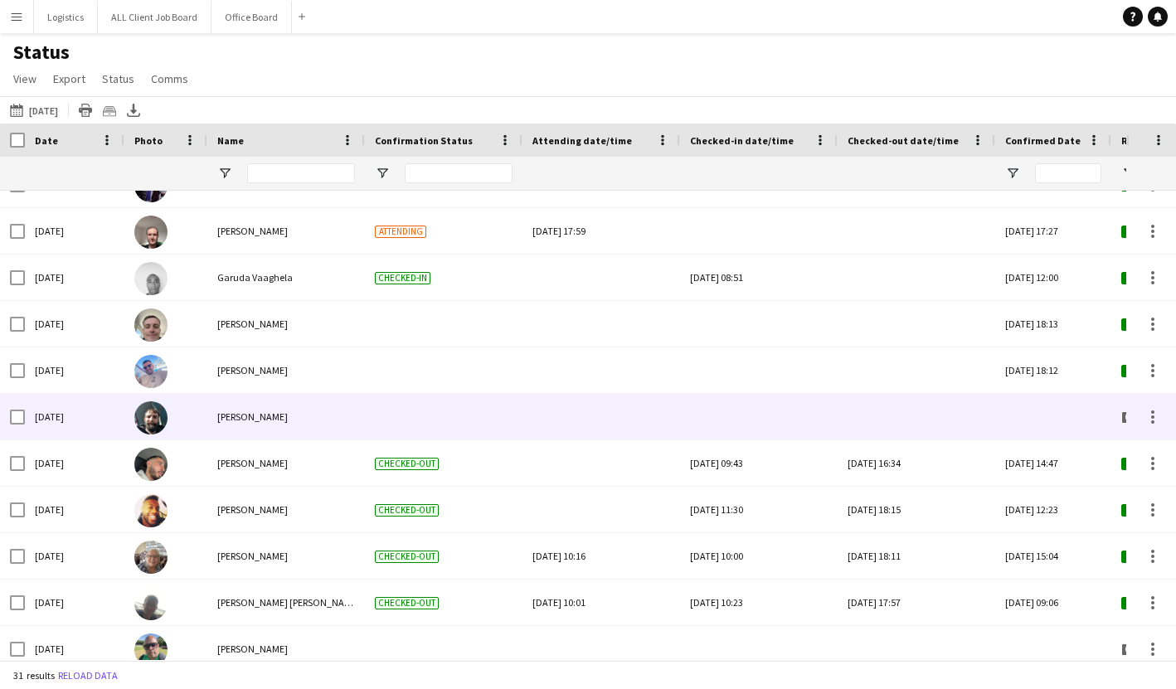
scroll to position [15, 0]
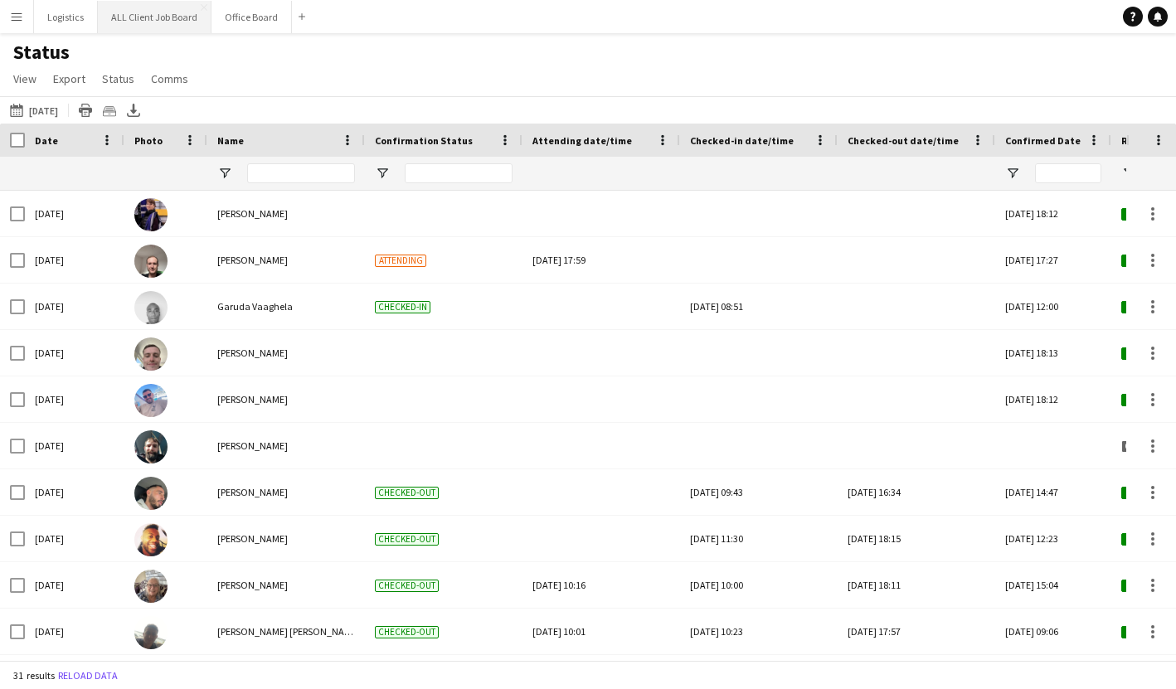
click at [124, 18] on button "ALL Client Job Board Close" at bounding box center [155, 17] width 114 height 32
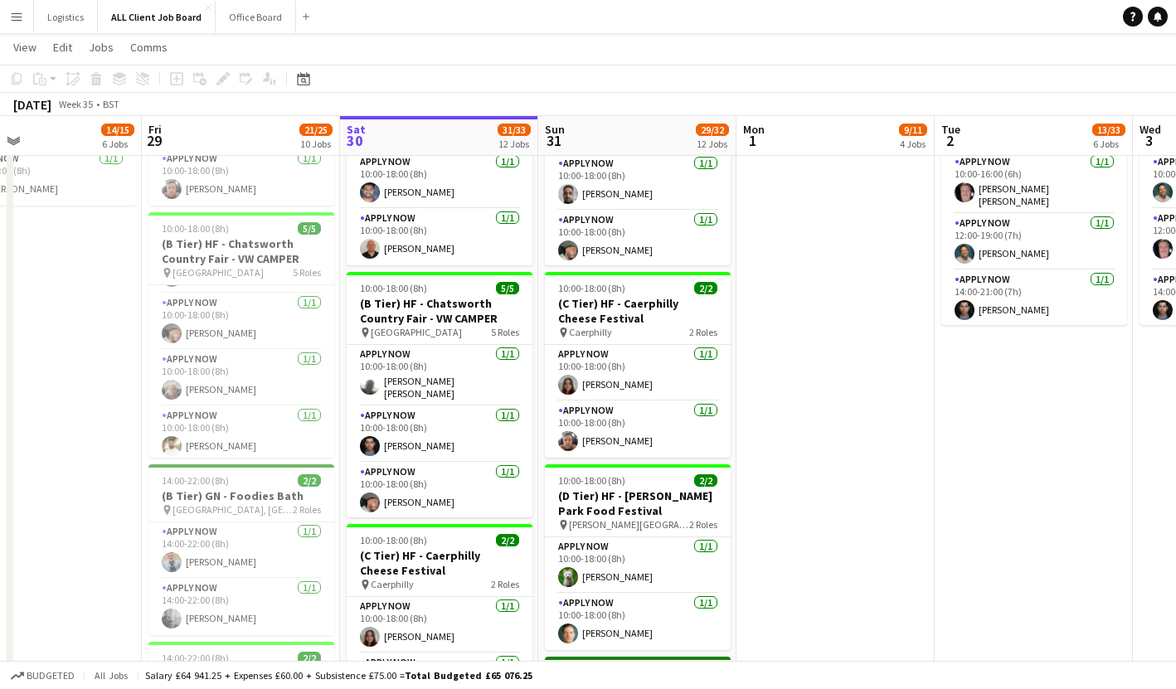
click at [18, 16] on app-icon "Menu" at bounding box center [16, 16] width 13 height 13
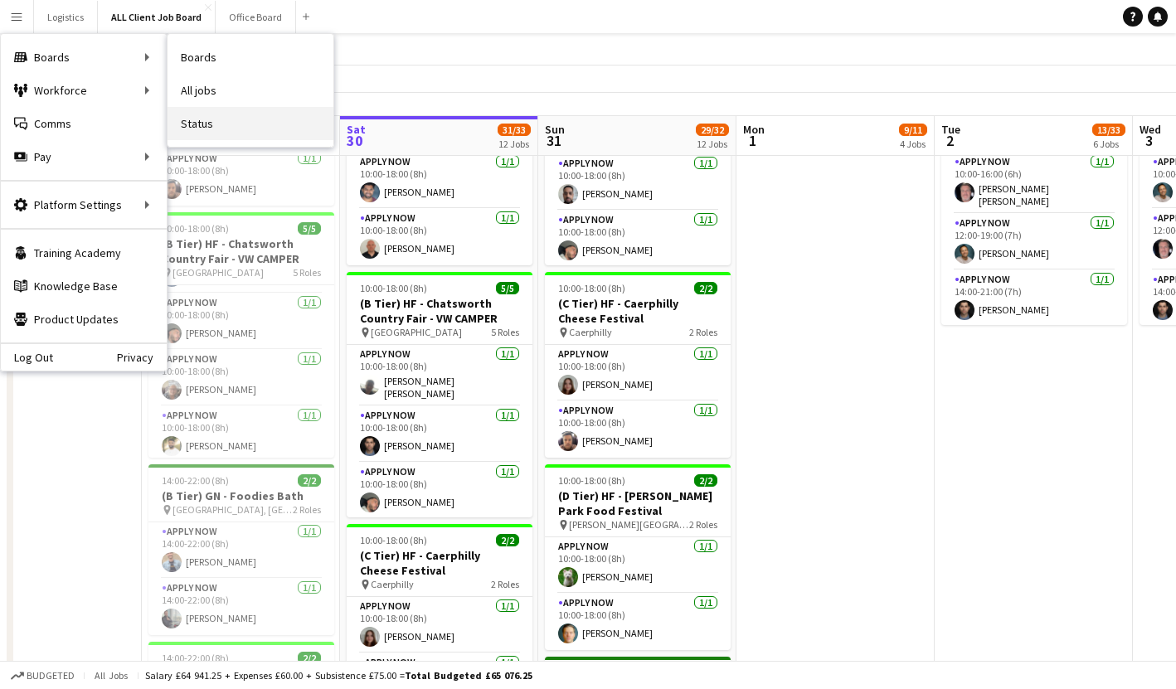
click at [215, 122] on link "Status" at bounding box center [250, 123] width 166 height 33
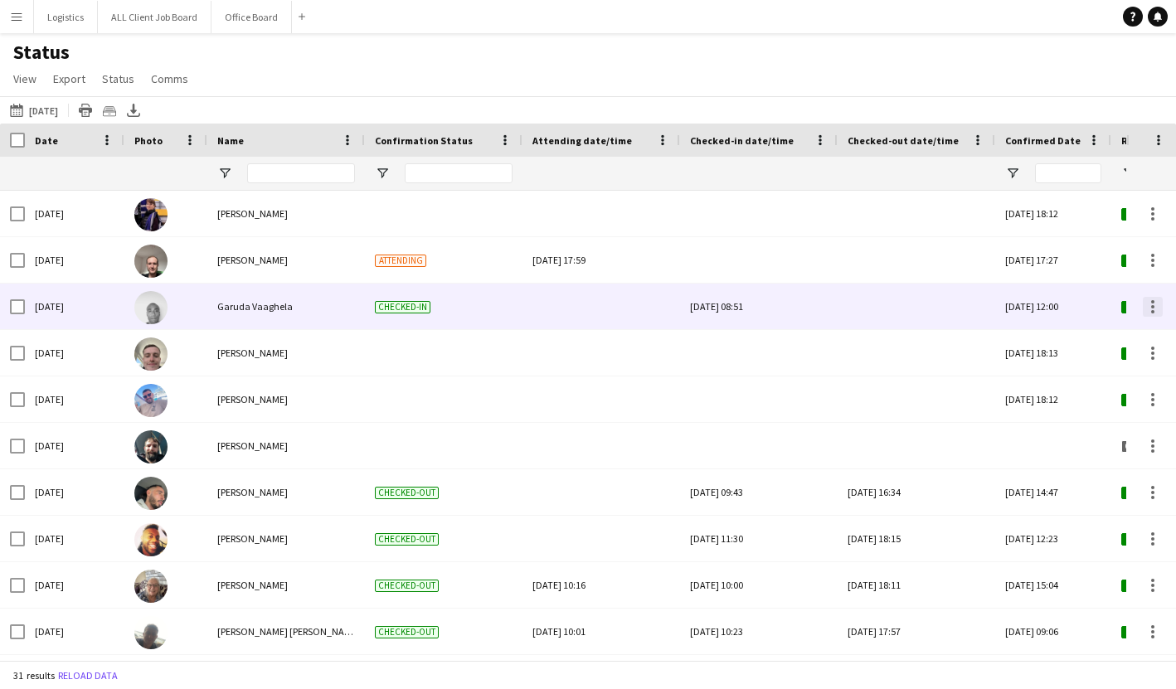
click at [1154, 305] on div at bounding box center [1153, 307] width 20 height 20
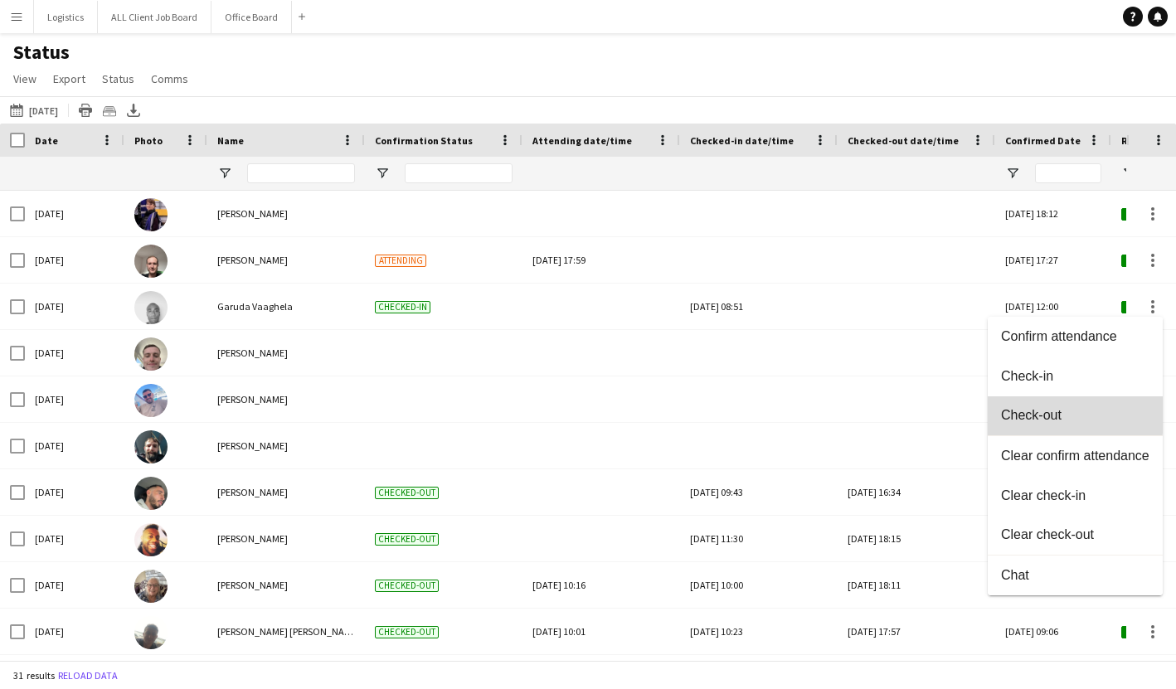
click at [1036, 414] on span "Check-out" at bounding box center [1075, 415] width 148 height 15
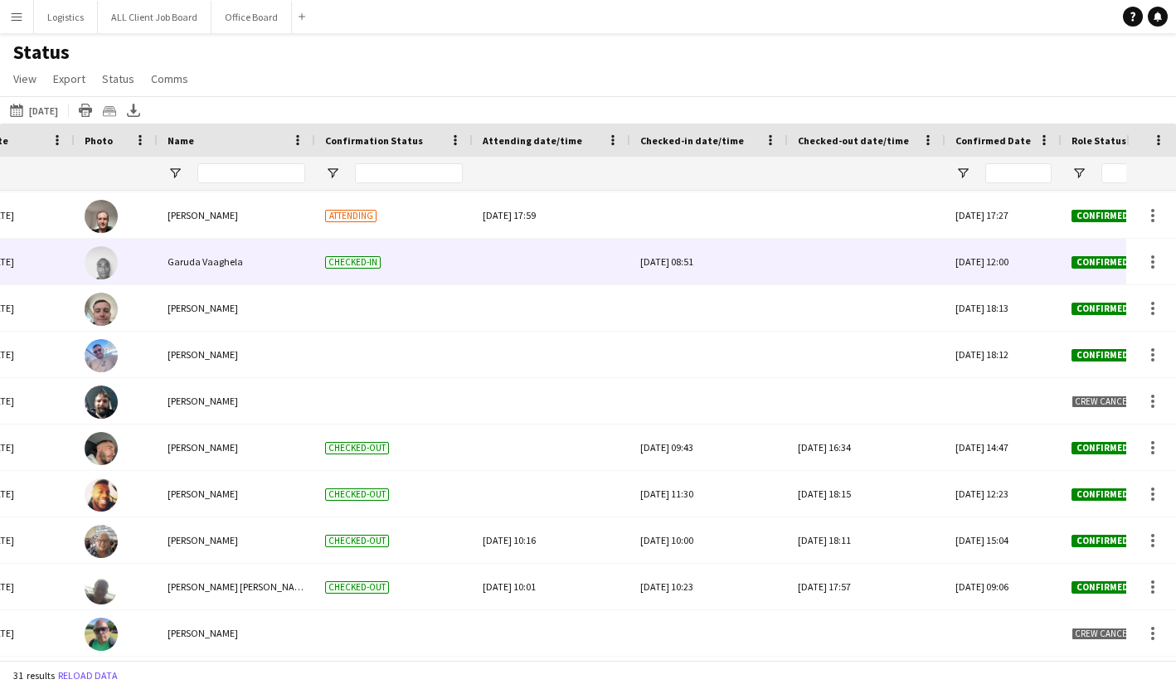
scroll to position [0, 80]
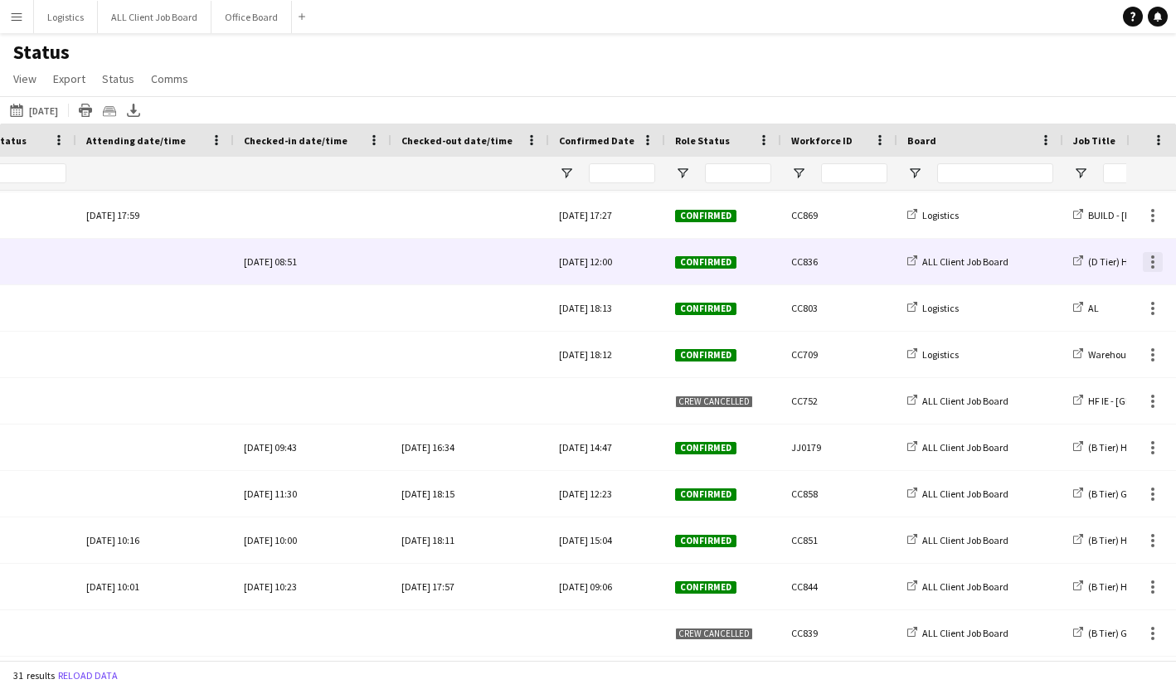
click at [1153, 262] on div at bounding box center [1152, 261] width 3 height 3
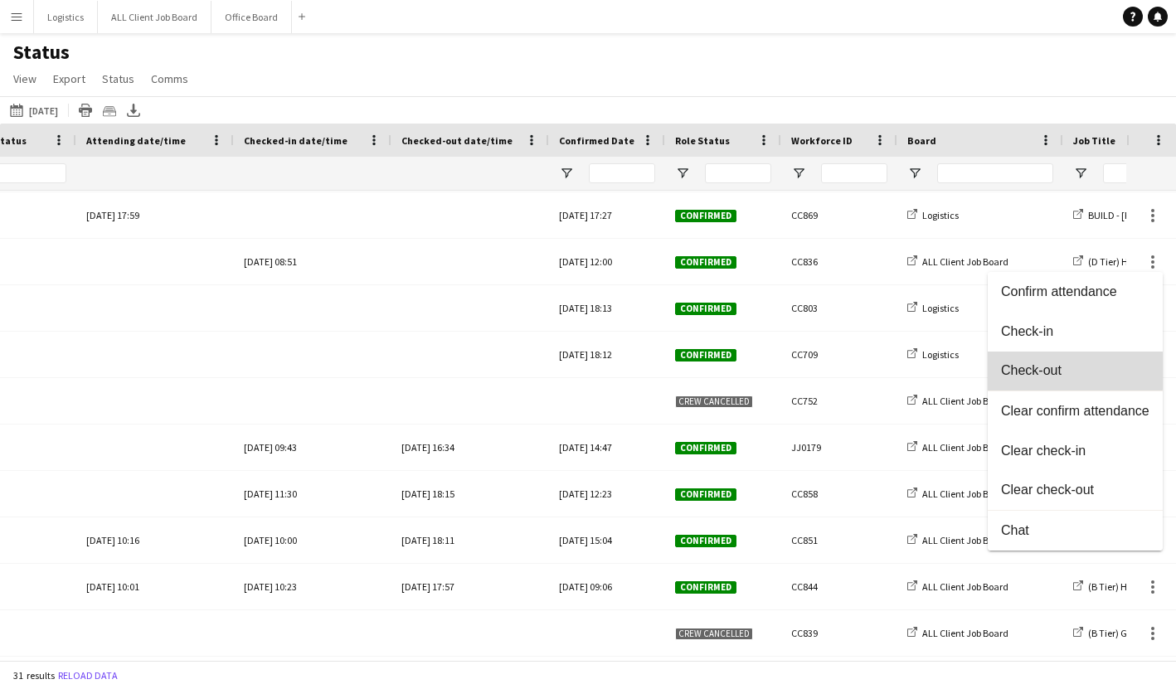
click at [1056, 371] on span "Check-out" at bounding box center [1075, 370] width 148 height 15
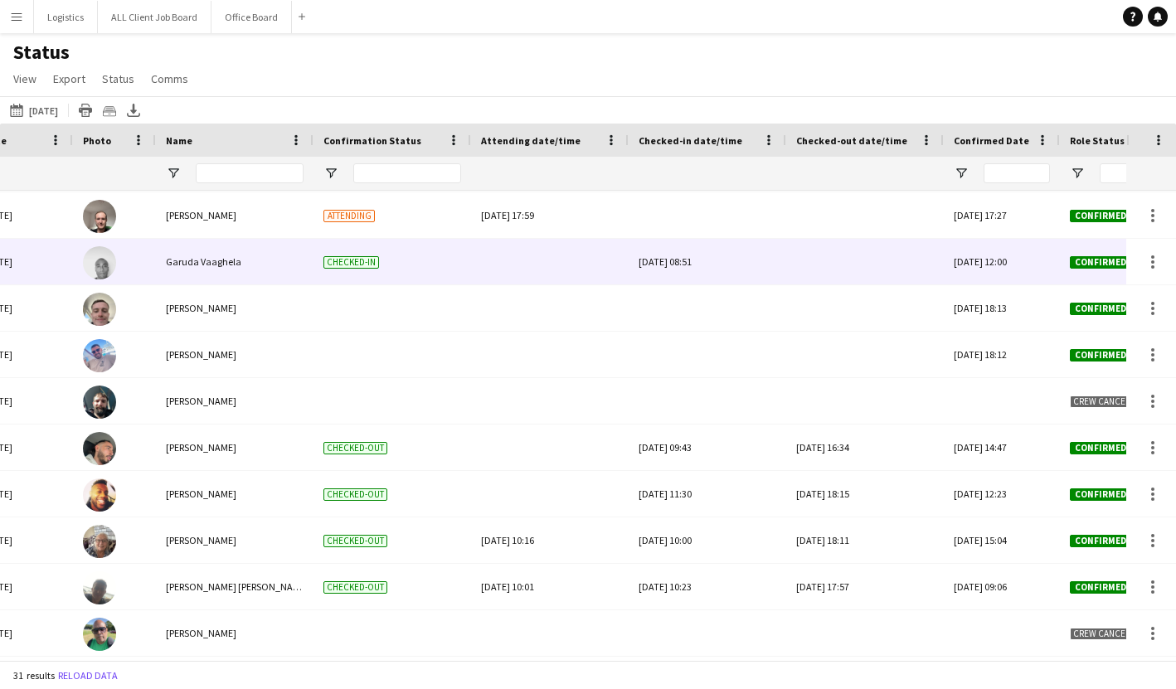
click at [837, 271] on div at bounding box center [865, 262] width 138 height 46
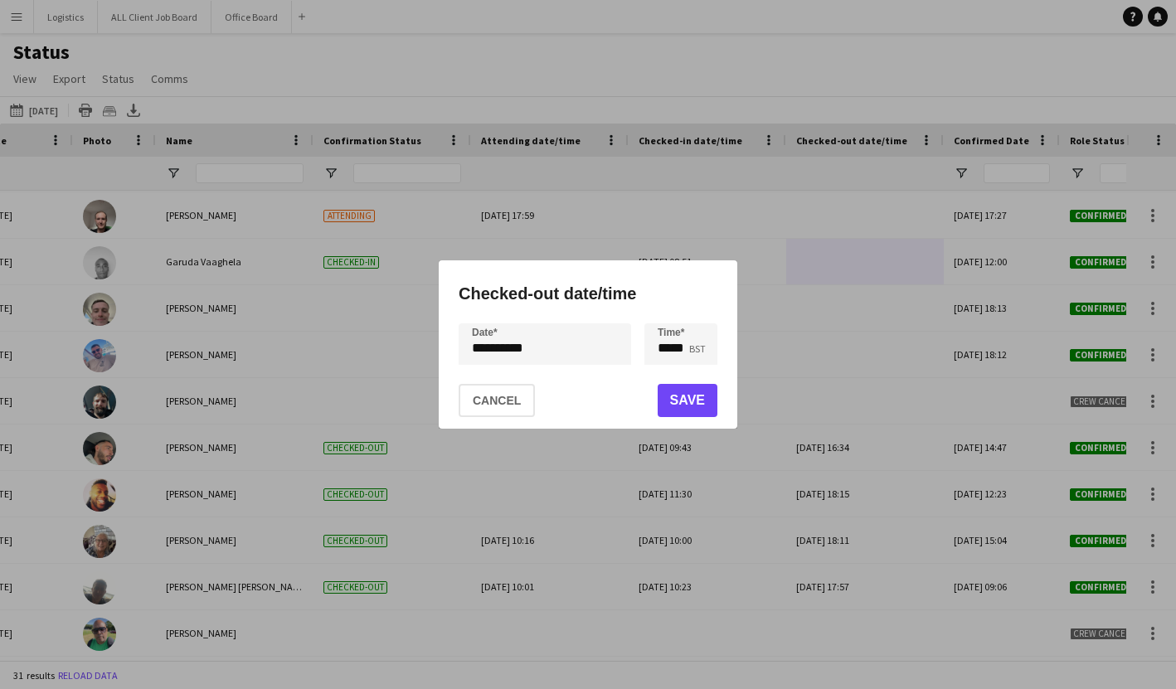
click at [480, 346] on div "**********" at bounding box center [588, 344] width 1176 height 689
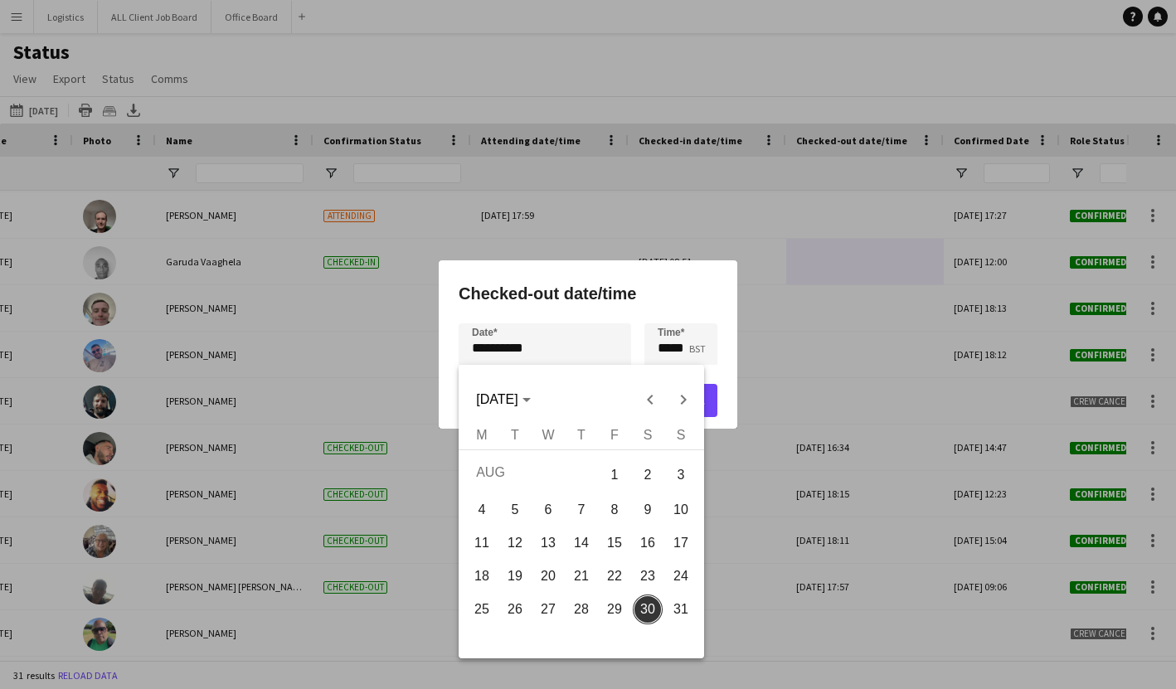
click at [622, 607] on span "29" at bounding box center [614, 609] width 30 height 30
type input "**********"
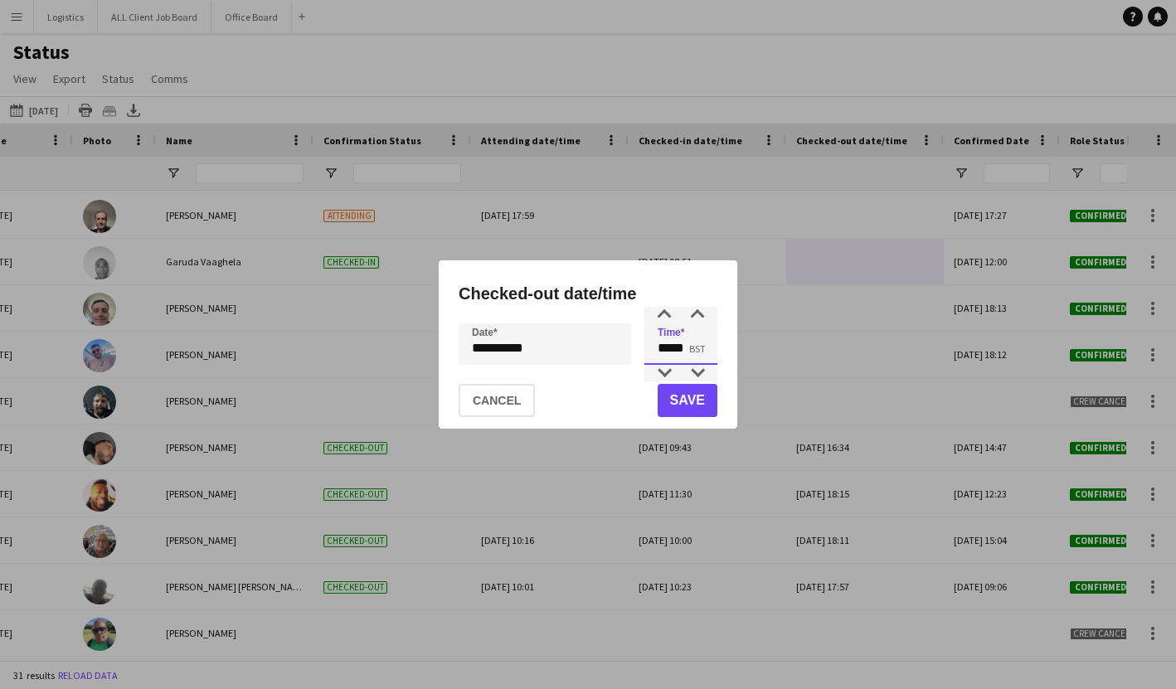
click at [676, 344] on input "*****" at bounding box center [680, 343] width 73 height 41
click at [666, 373] on div at bounding box center [664, 373] width 33 height 17
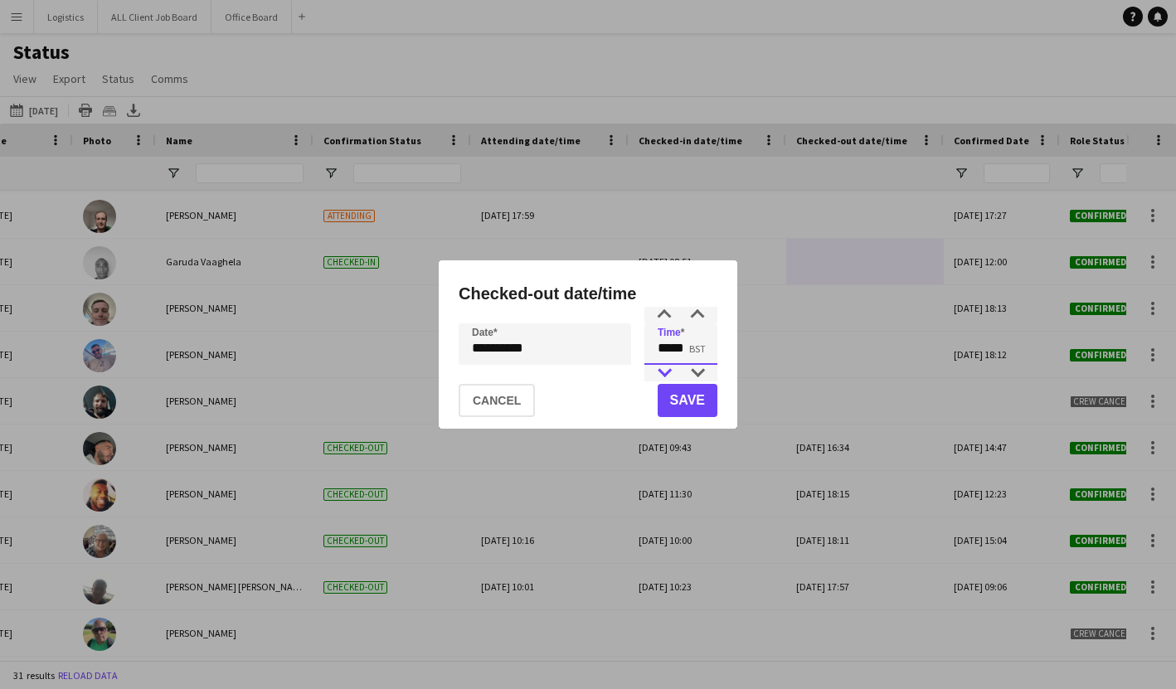
click at [666, 373] on div at bounding box center [664, 373] width 33 height 17
click at [664, 313] on div at bounding box center [664, 315] width 33 height 17
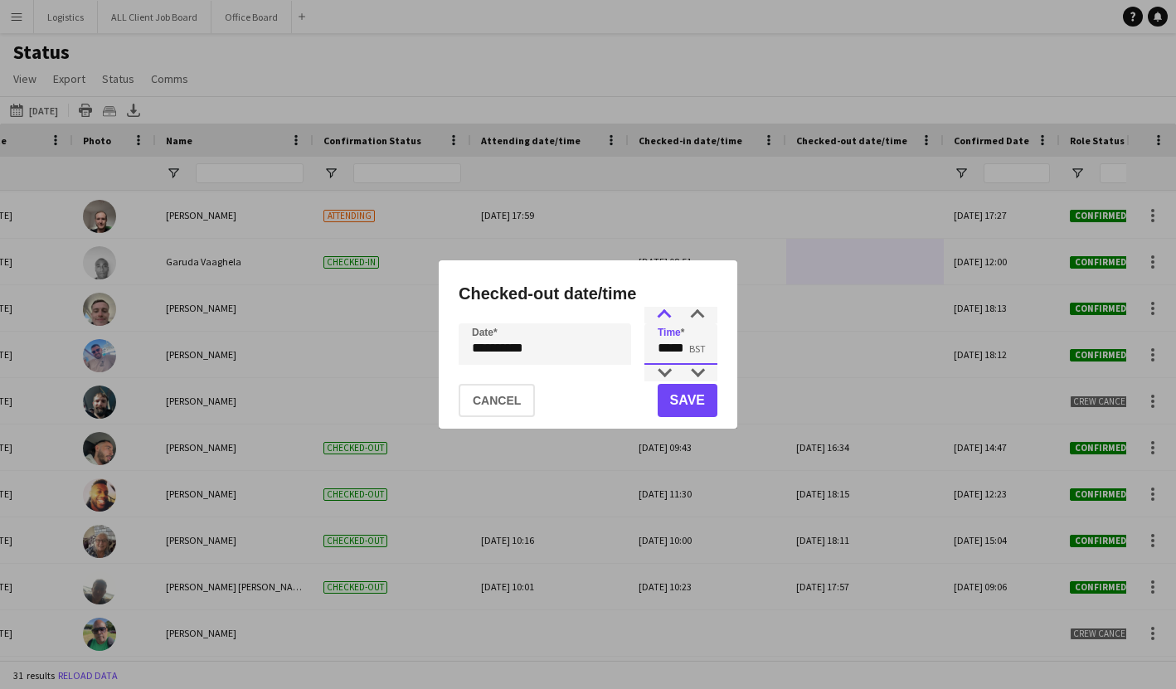
click at [664, 313] on div at bounding box center [664, 315] width 33 height 17
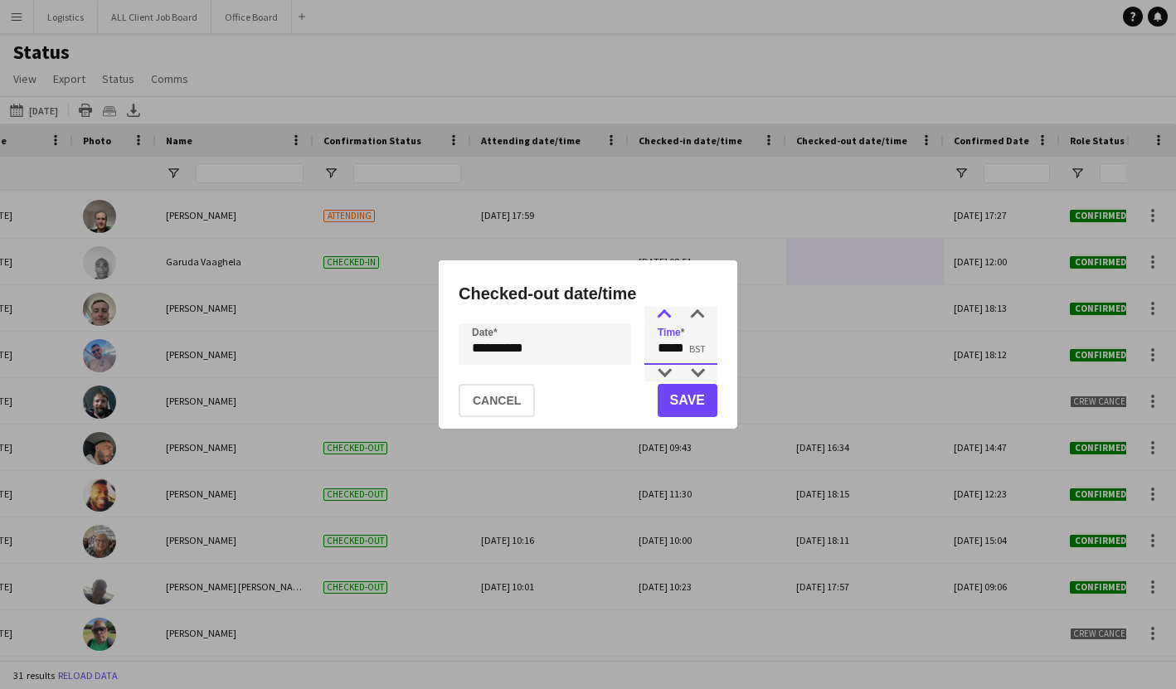
click at [664, 313] on div at bounding box center [664, 315] width 33 height 17
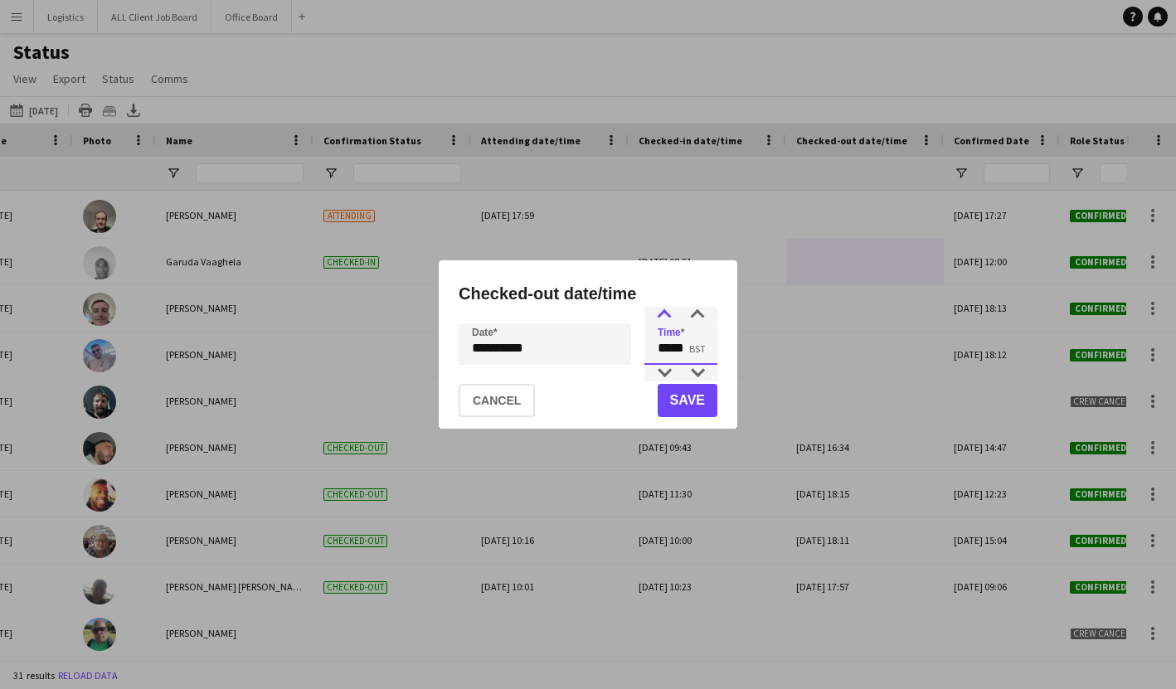
click at [664, 313] on div at bounding box center [664, 315] width 33 height 17
type input "*****"
click at [694, 401] on button "Save" at bounding box center [688, 400] width 60 height 33
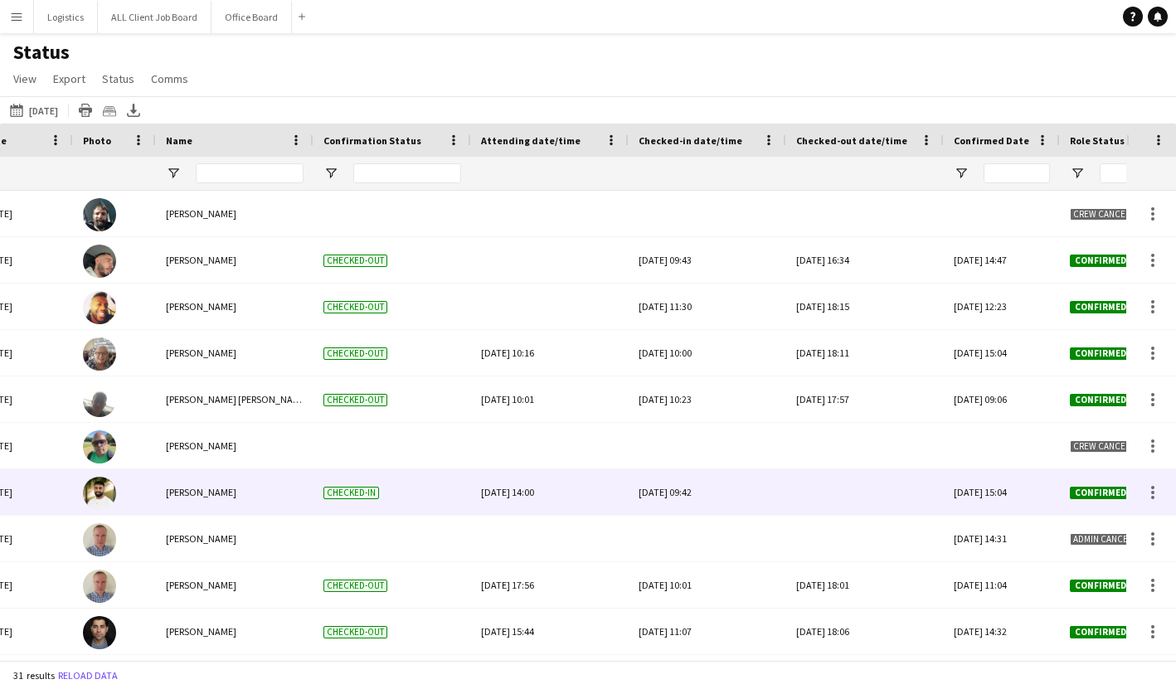
click at [785, 487] on div "[DATE] 09:42" at bounding box center [707, 492] width 158 height 46
click at [1152, 491] on div at bounding box center [1152, 492] width 3 height 3
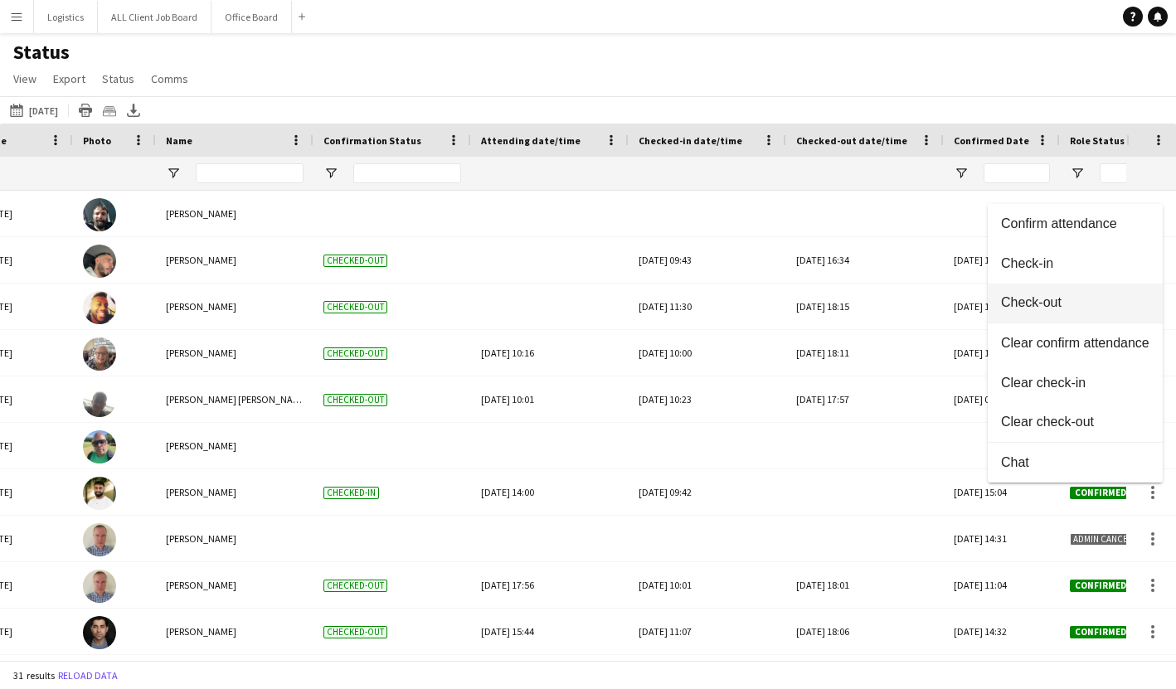
click at [1039, 293] on button "Check-out" at bounding box center [1075, 304] width 175 height 40
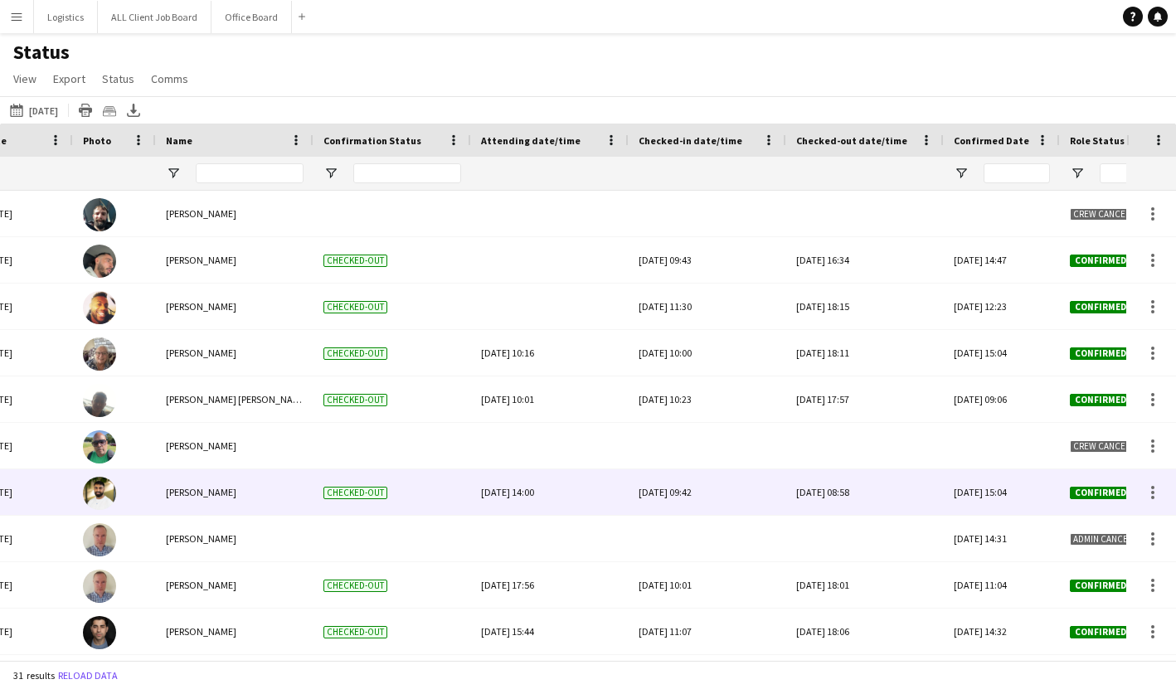
click at [830, 497] on div "[DATE] 08:58" at bounding box center [865, 492] width 138 height 46
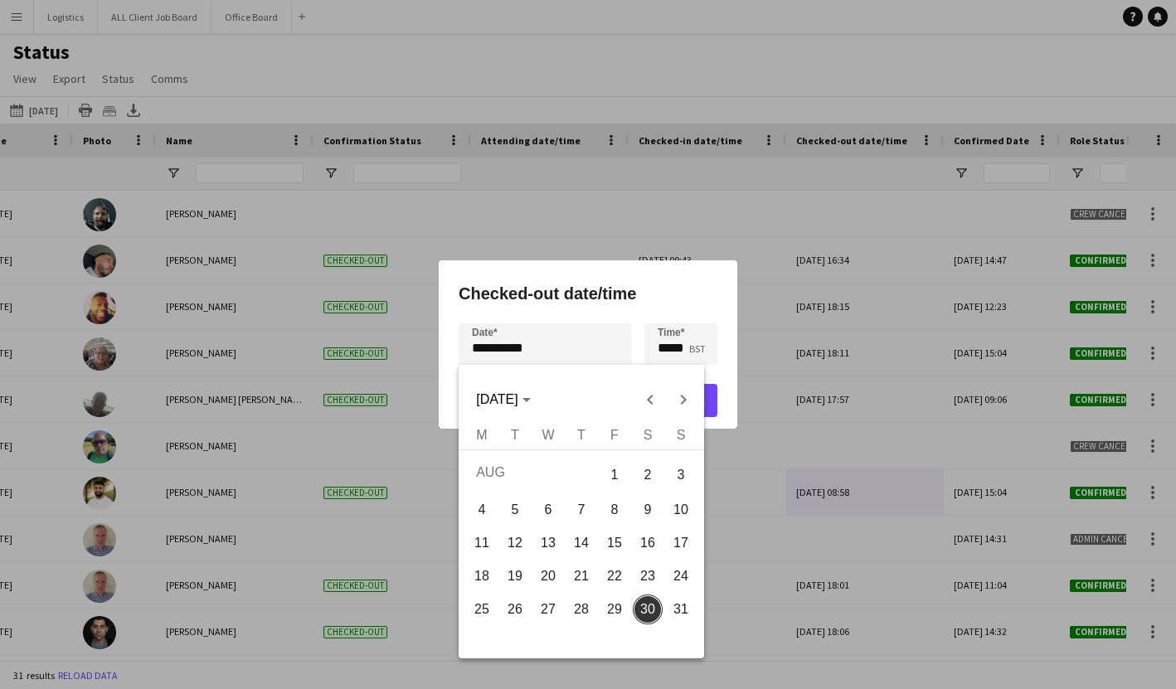
click at [478, 352] on div "**********" at bounding box center [588, 344] width 1176 height 689
click at [609, 614] on span "29" at bounding box center [614, 609] width 30 height 30
type input "**********"
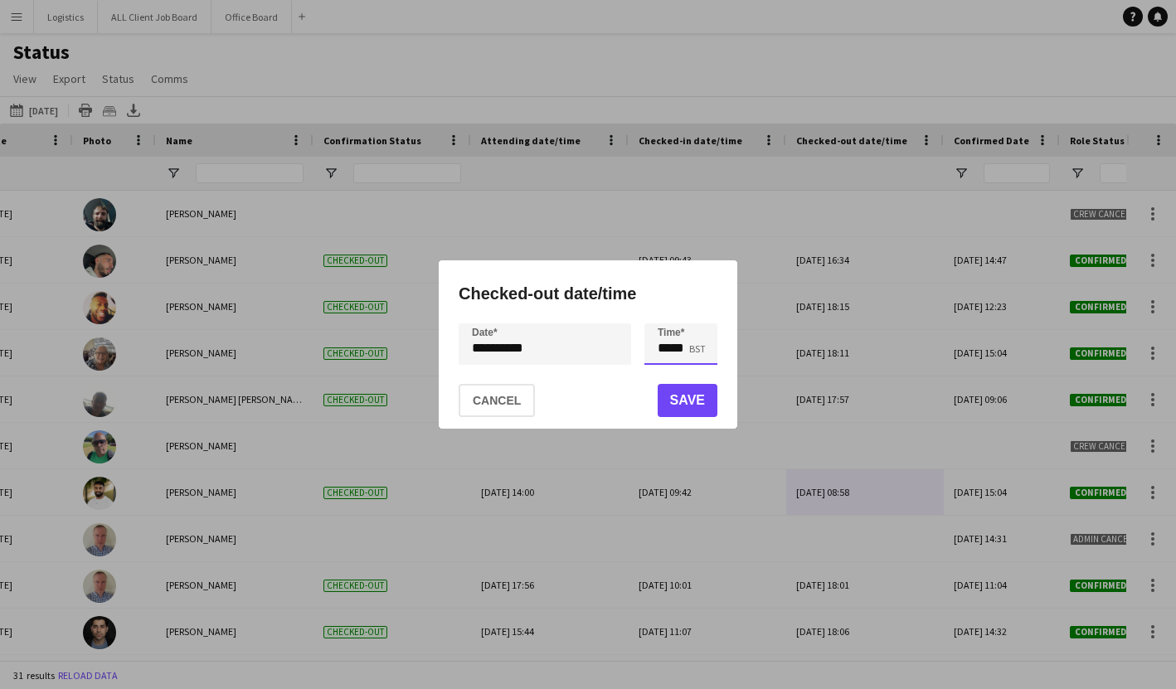
click at [667, 344] on input "*****" at bounding box center [680, 343] width 73 height 41
click at [672, 347] on input "*****" at bounding box center [680, 343] width 73 height 41
click at [670, 314] on div at bounding box center [664, 315] width 33 height 17
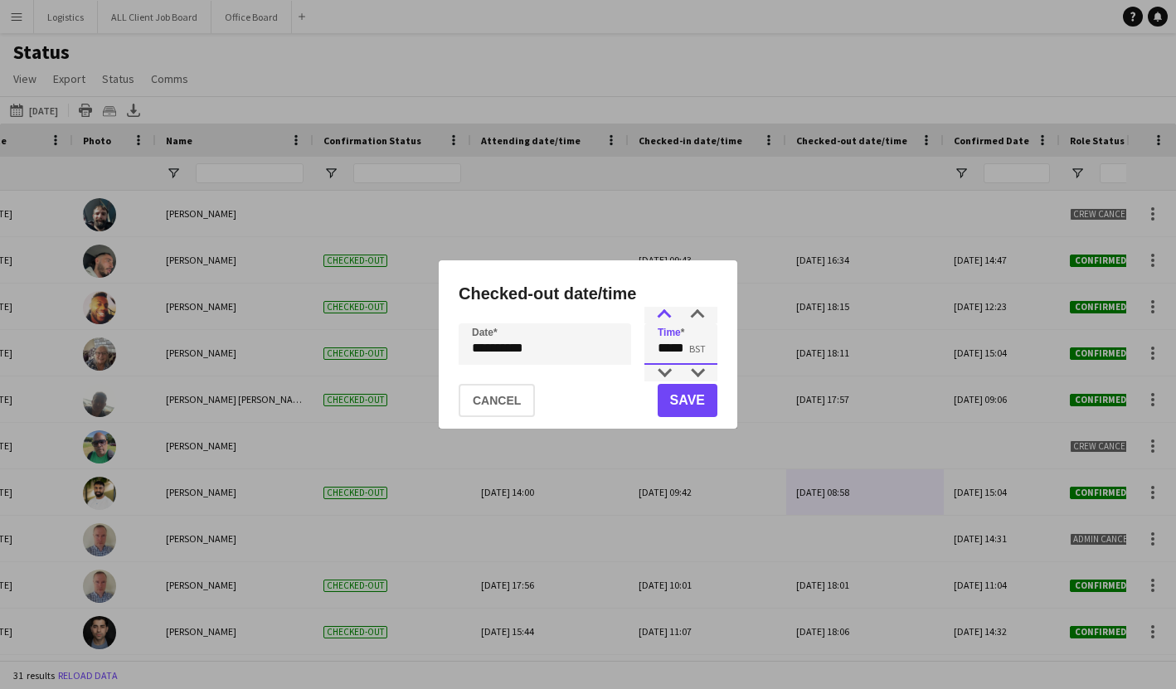
click at [670, 314] on div at bounding box center [664, 315] width 33 height 17
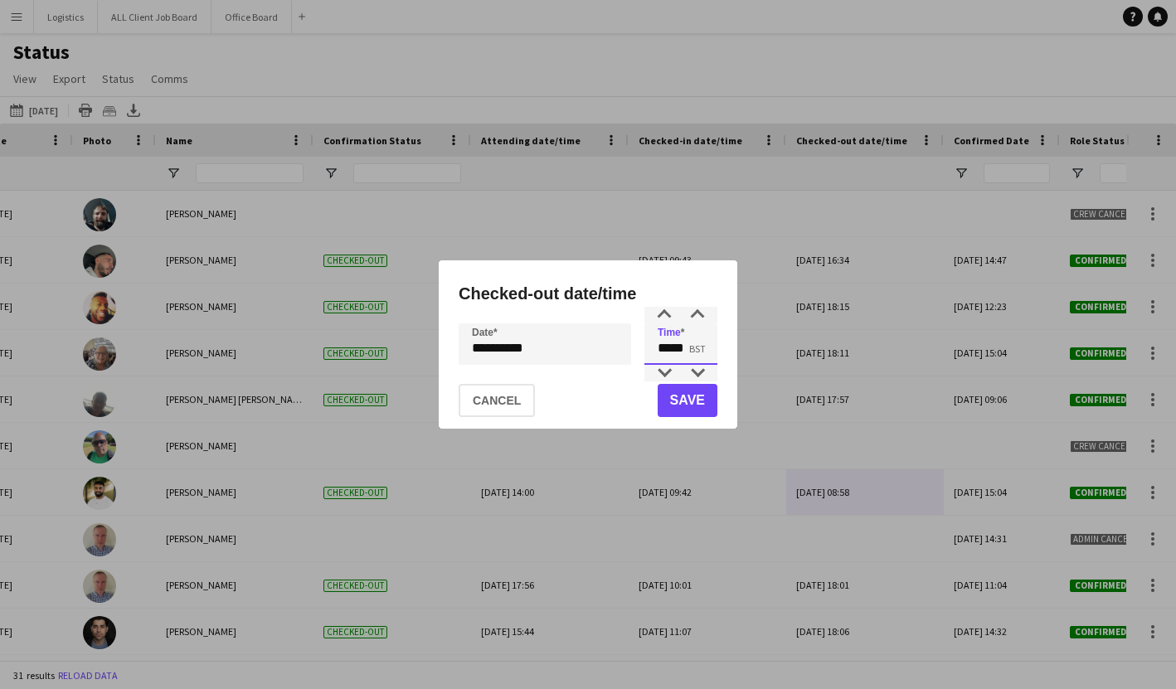
type input "*****"
click at [686, 406] on button "Save" at bounding box center [688, 400] width 60 height 33
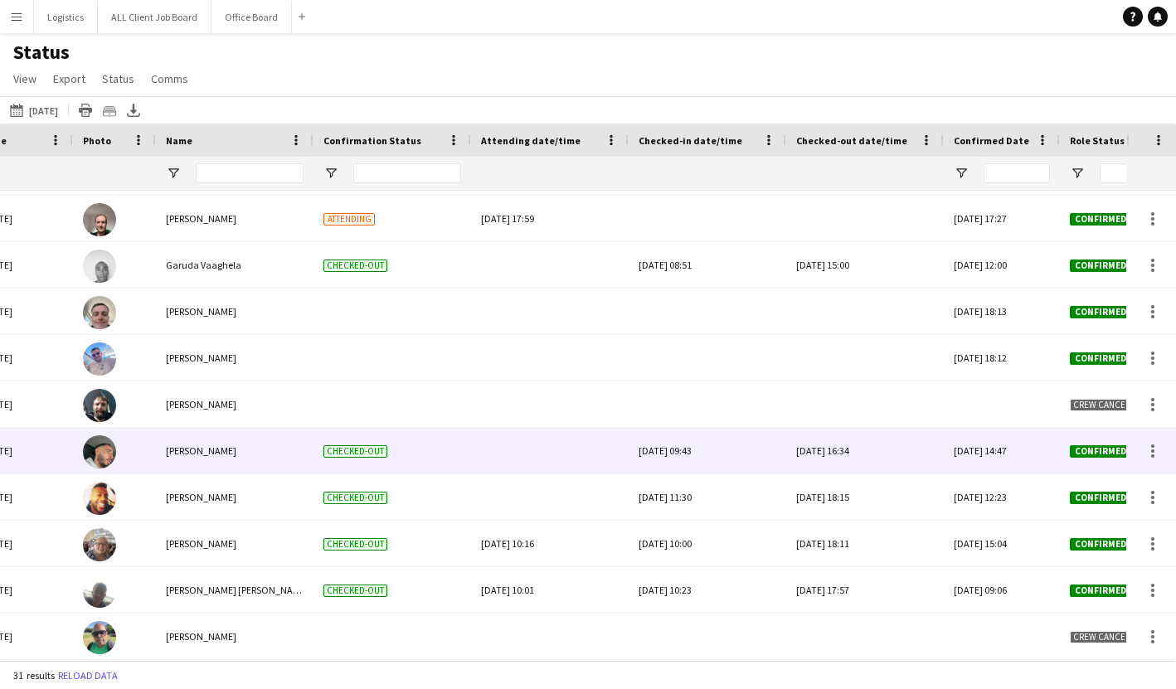
scroll to position [25, 0]
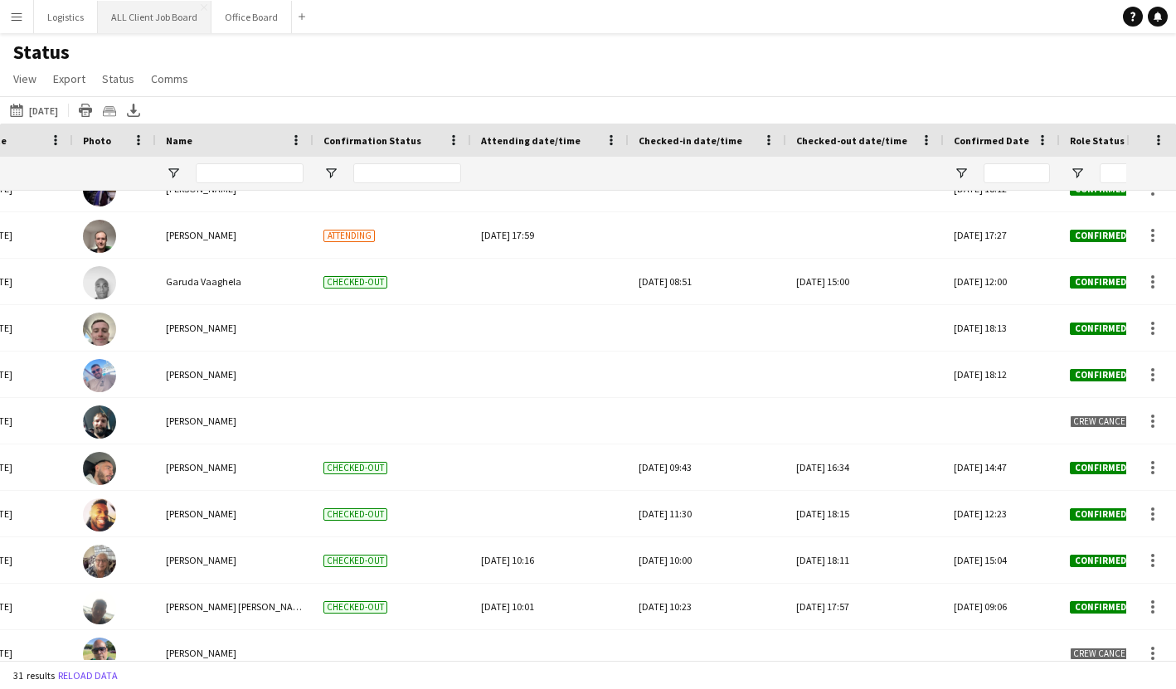
click at [162, 17] on button "ALL Client Job Board Close" at bounding box center [155, 17] width 114 height 32
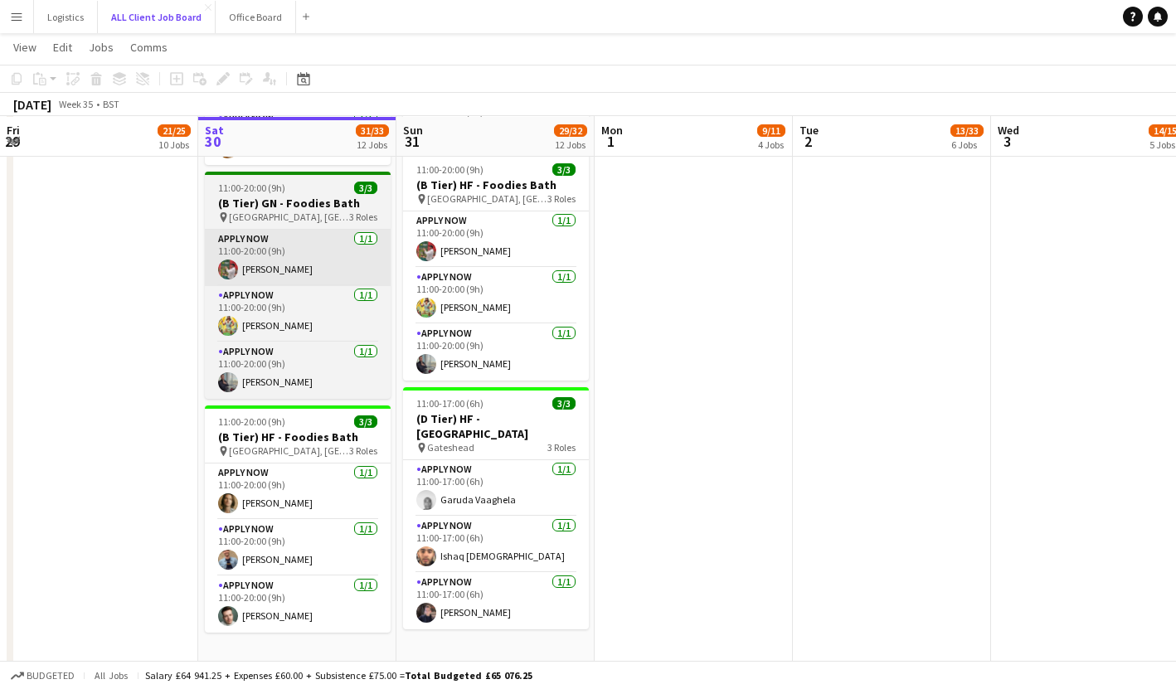
scroll to position [1604, 0]
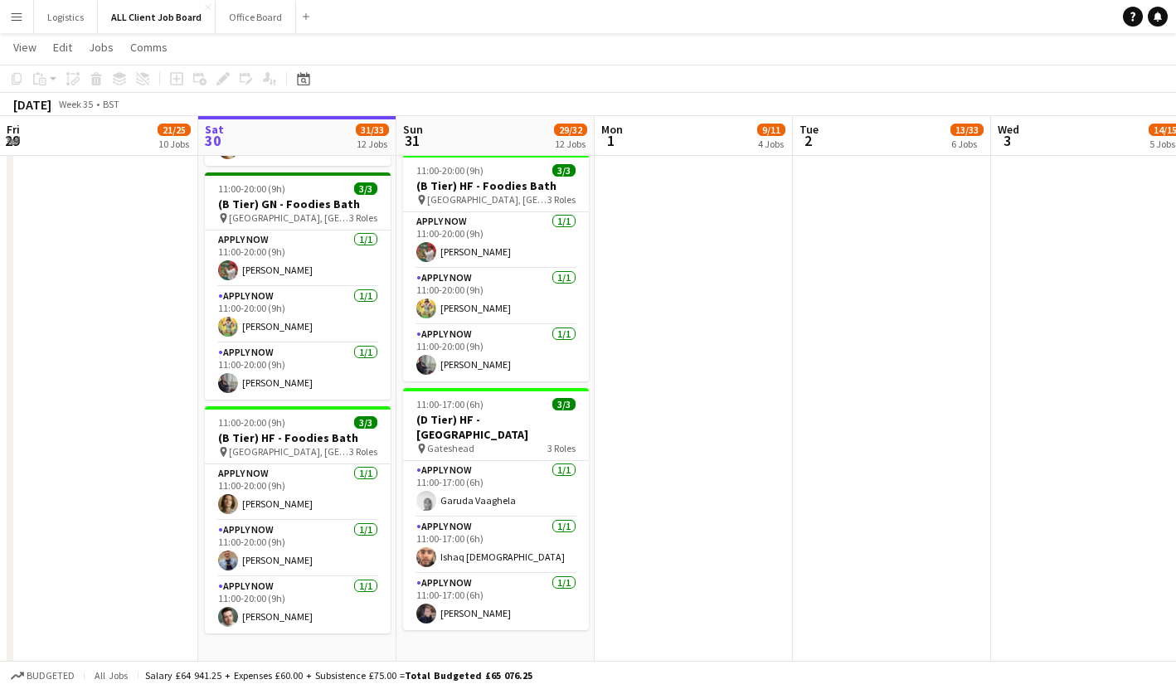
click at [28, 16] on button "Menu" at bounding box center [16, 16] width 33 height 33
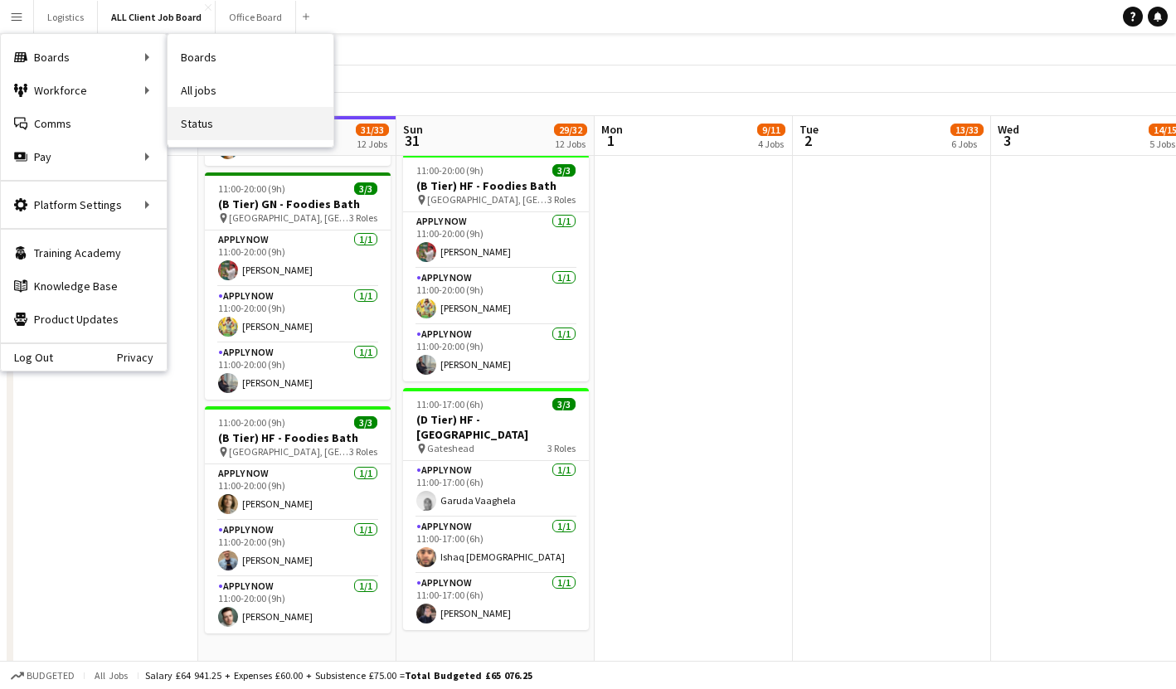
click at [239, 122] on link "Status" at bounding box center [250, 123] width 166 height 33
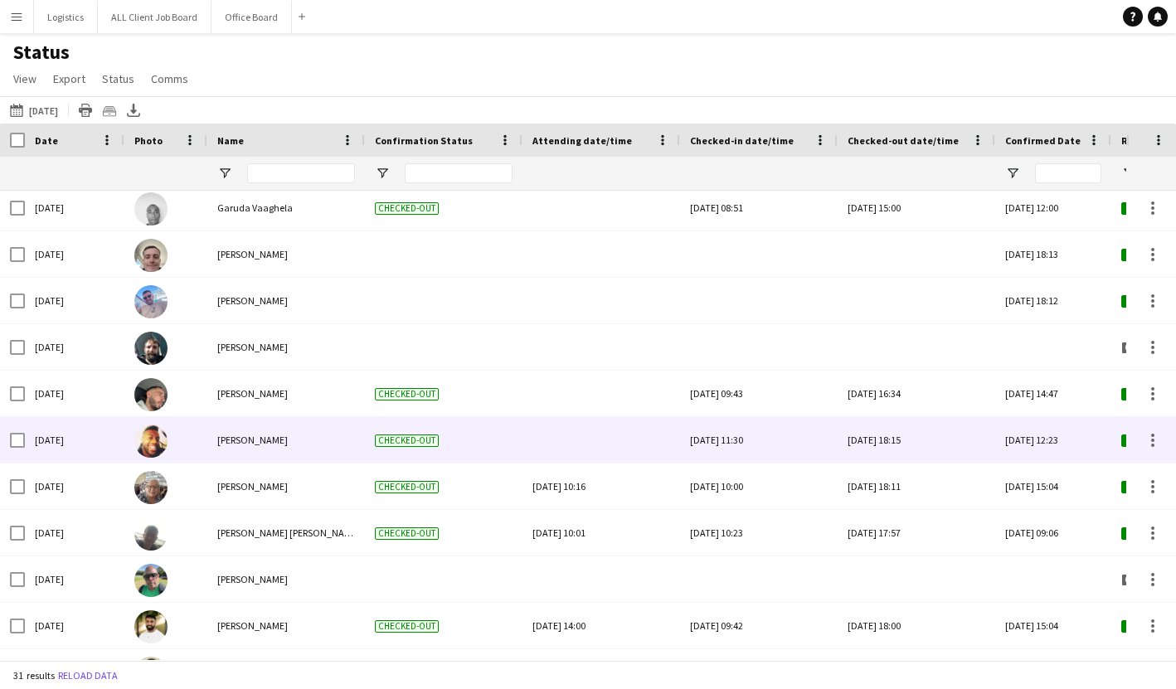
scroll to position [109, 0]
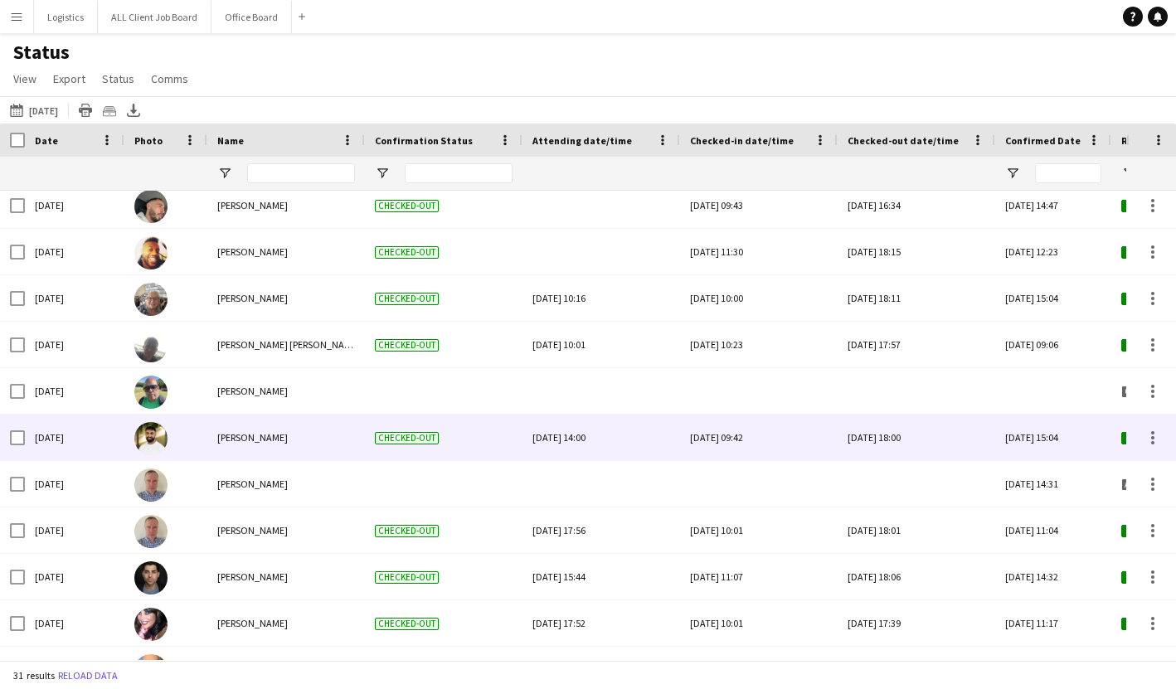
click at [919, 440] on div "[DATE] 18:00" at bounding box center [916, 438] width 138 height 46
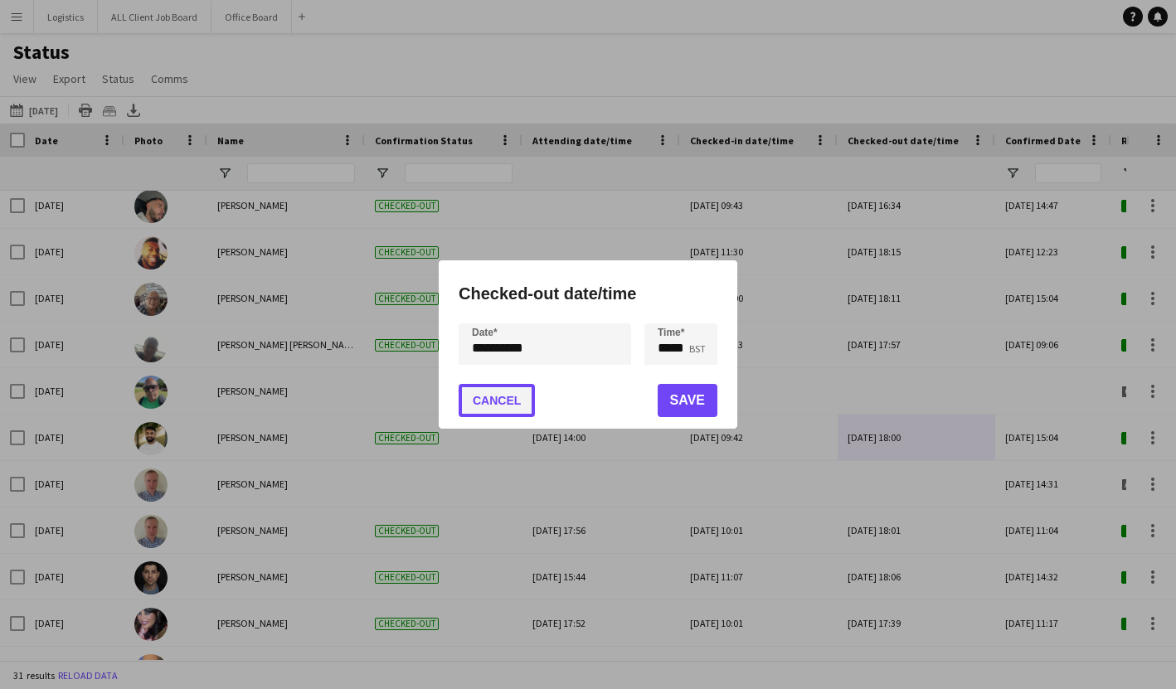
click at [523, 403] on button "Cancel" at bounding box center [497, 400] width 76 height 33
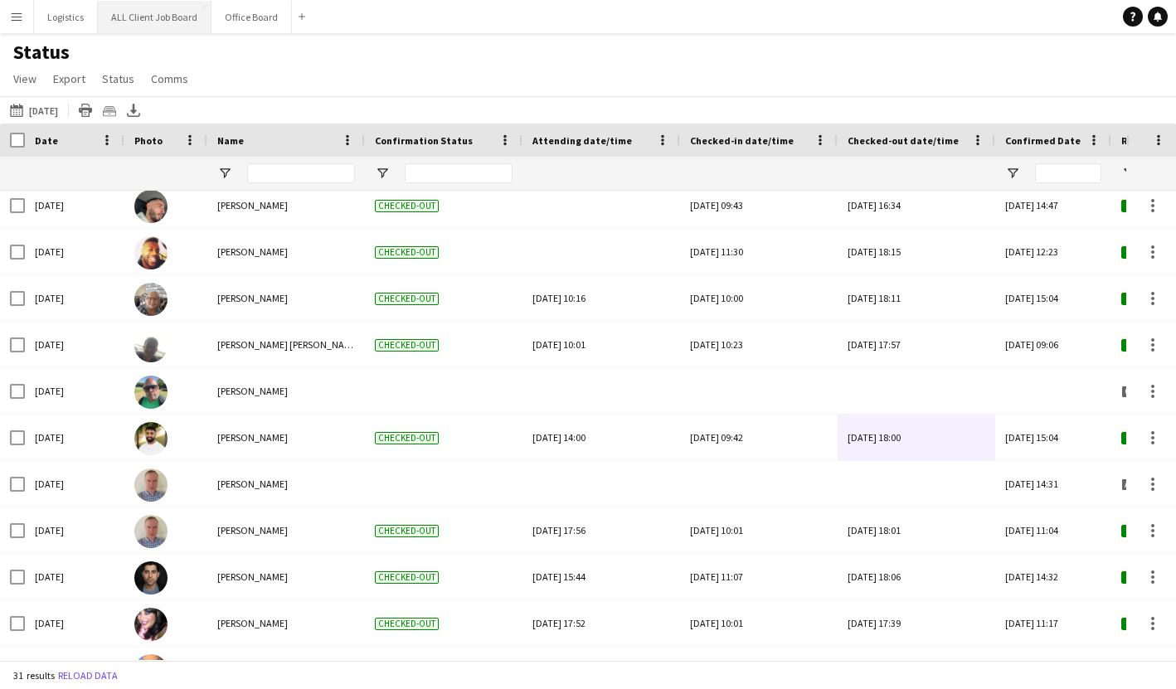
click at [155, 17] on button "ALL Client Job Board Close" at bounding box center [155, 17] width 114 height 32
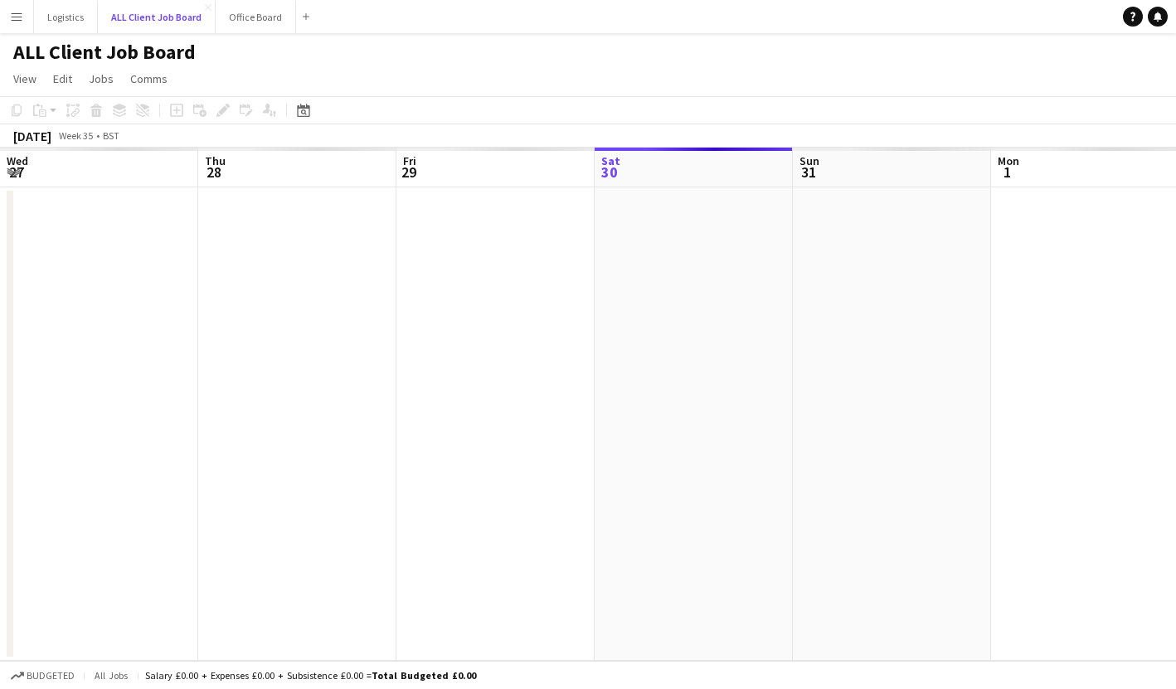
scroll to position [0, 396]
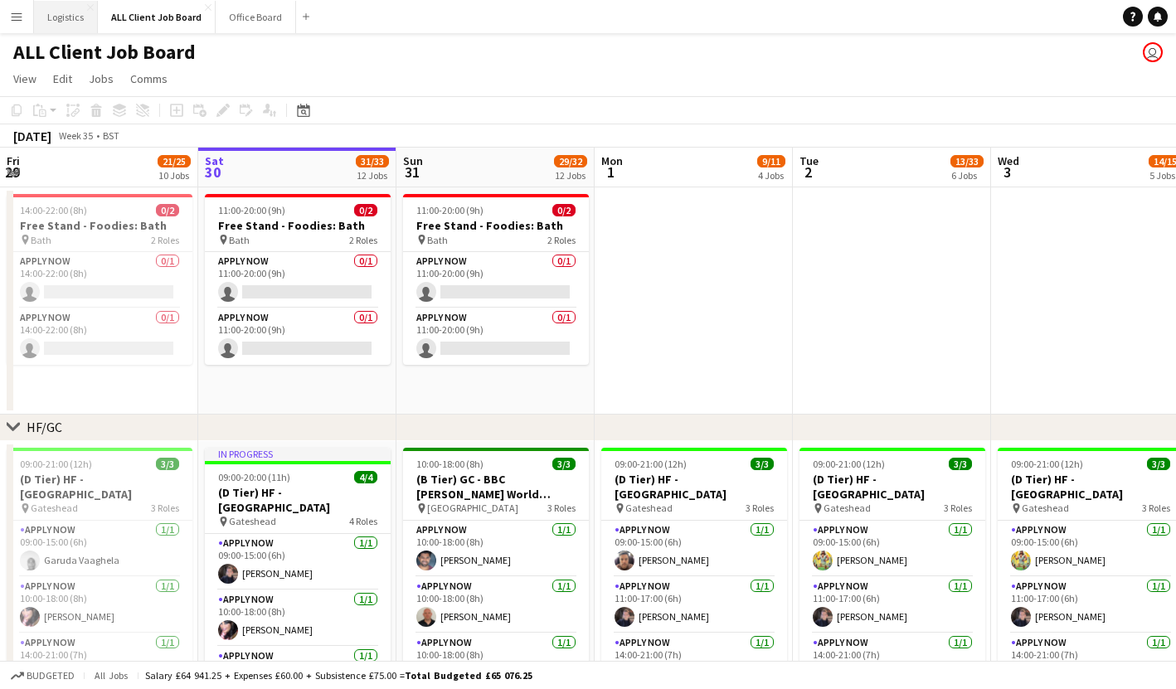
click at [66, 22] on button "Logistics Close" at bounding box center [66, 17] width 64 height 32
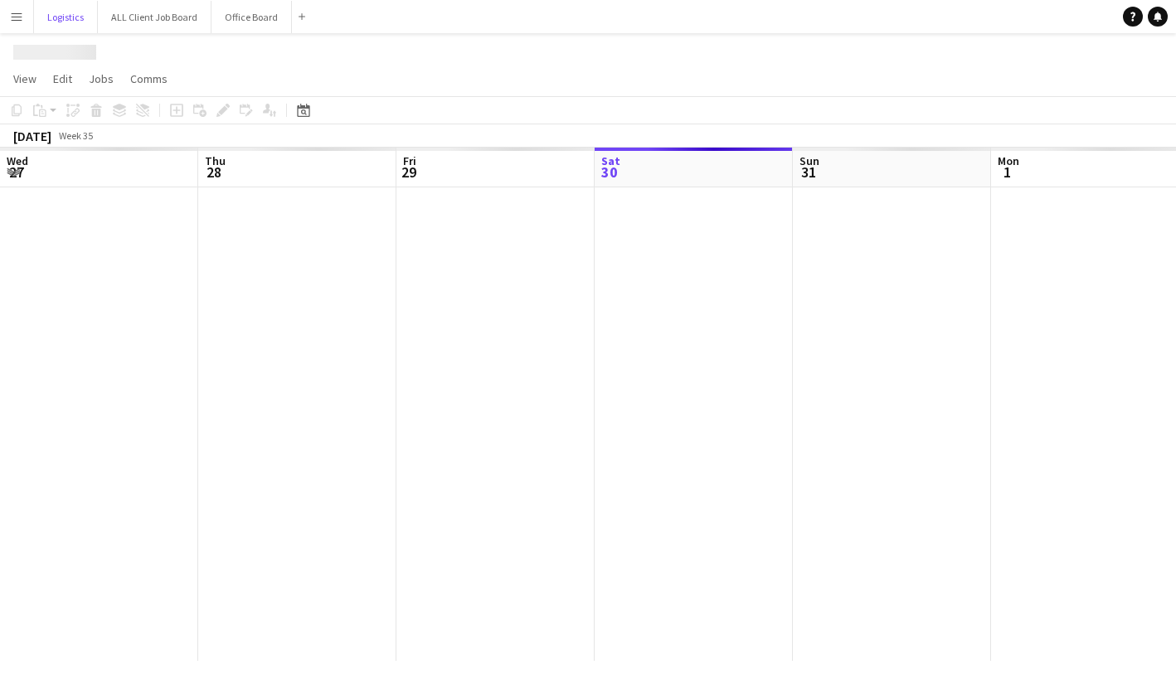
scroll to position [0, 396]
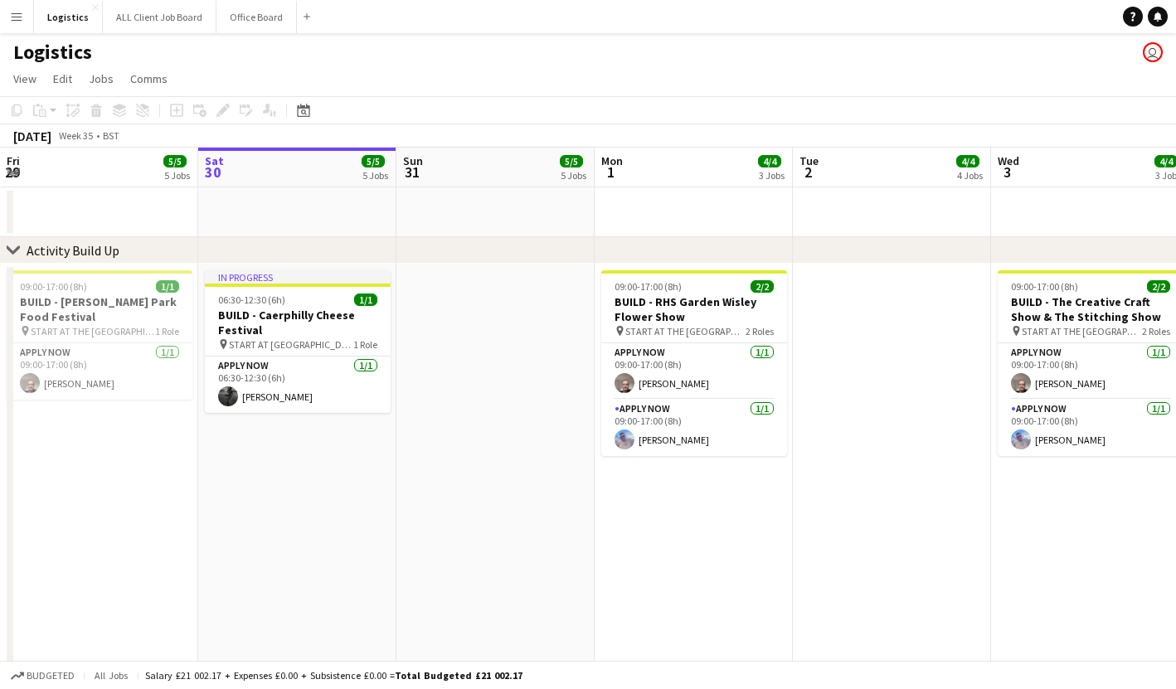
click at [12, 22] on app-icon "Menu" at bounding box center [16, 16] width 13 height 13
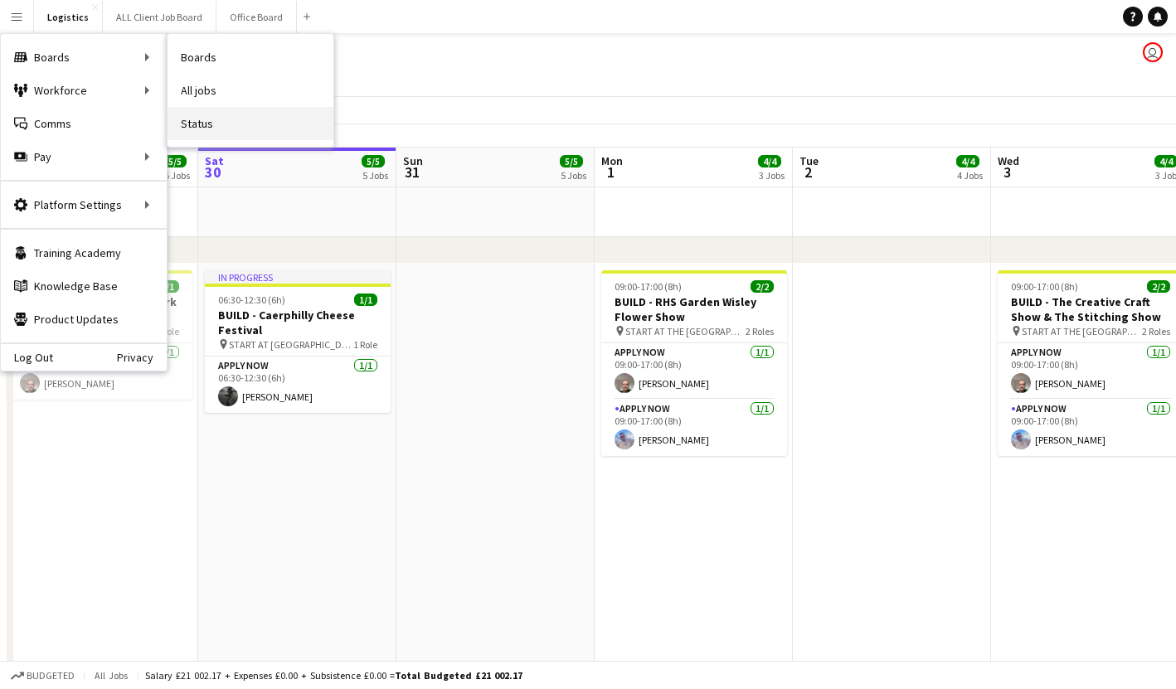
click at [226, 125] on link "Status" at bounding box center [250, 123] width 166 height 33
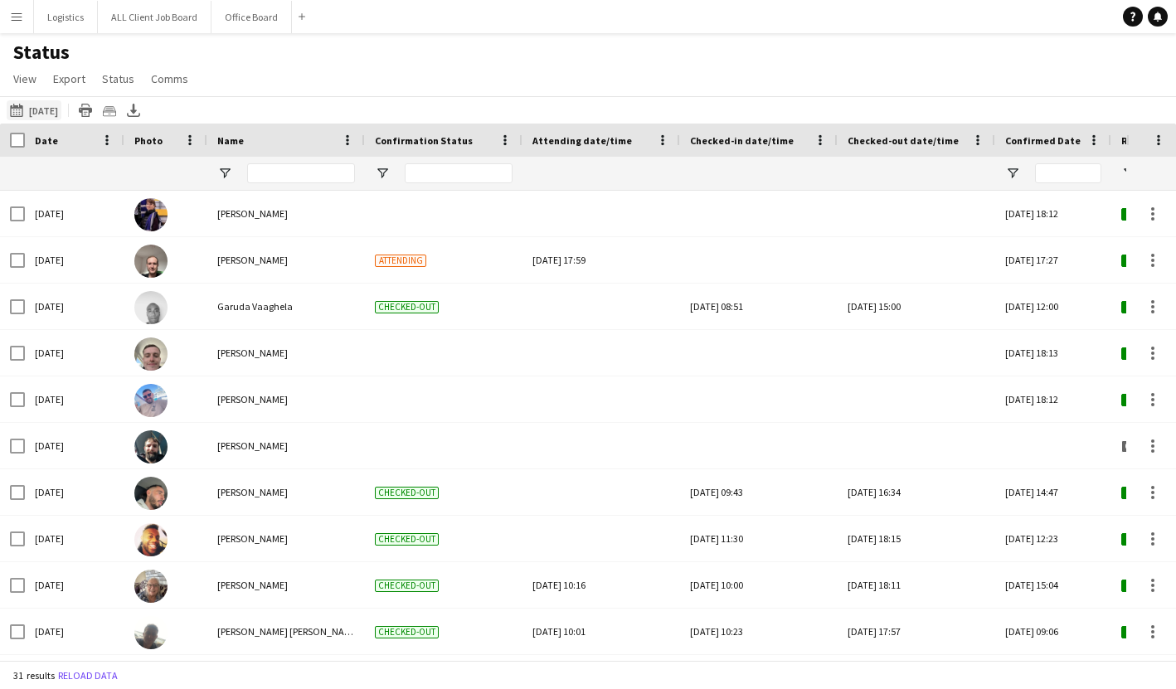
click at [61, 114] on button "[DATE] [DATE]" at bounding box center [34, 110] width 55 height 20
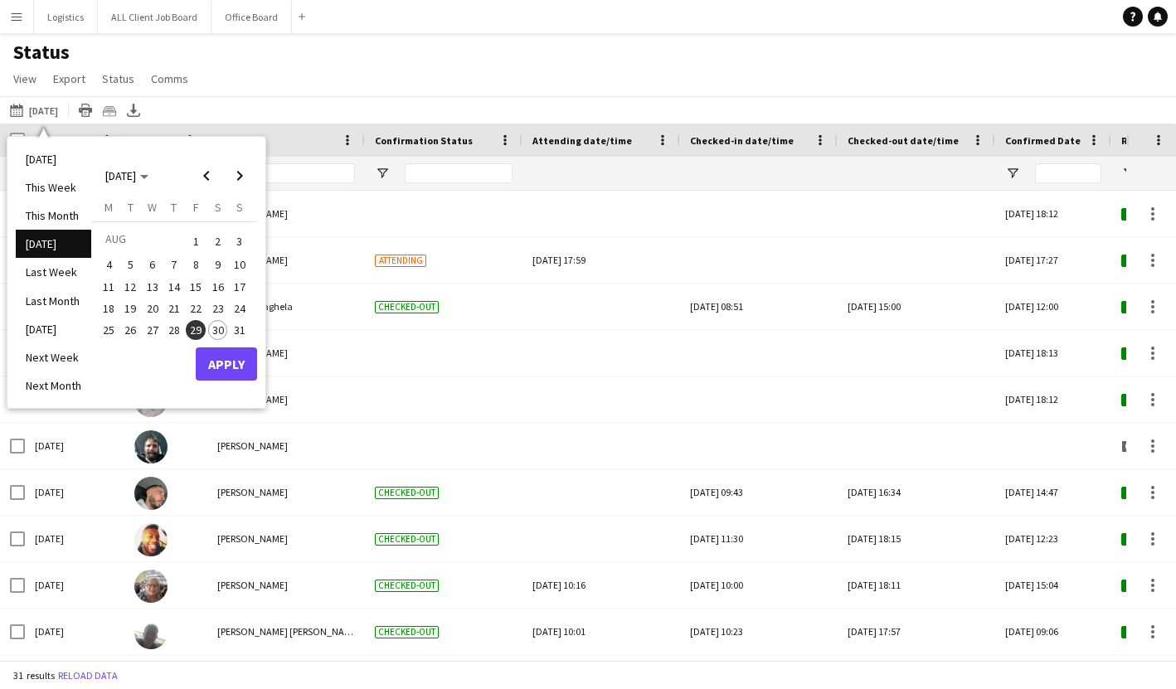
click at [216, 330] on span "30" at bounding box center [218, 330] width 20 height 20
click at [221, 370] on button "Apply" at bounding box center [226, 363] width 61 height 33
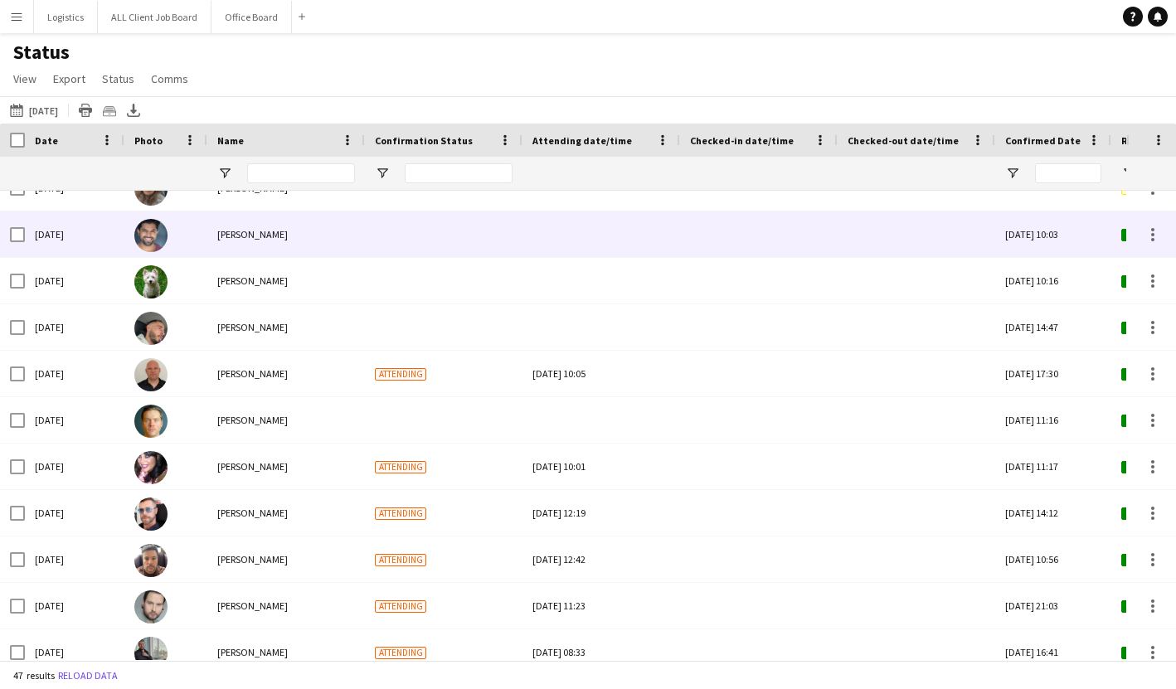
scroll to position [1270, 0]
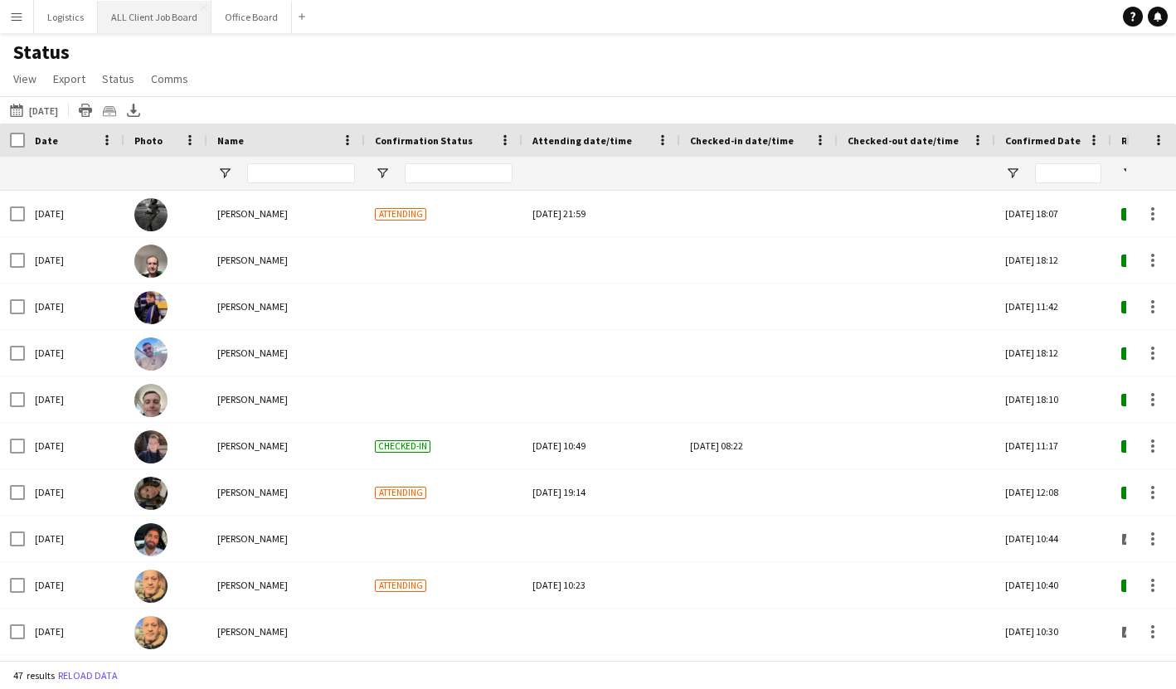
click at [156, 16] on button "ALL Client Job Board Close" at bounding box center [155, 17] width 114 height 32
